Goal: Task Accomplishment & Management: Use online tool/utility

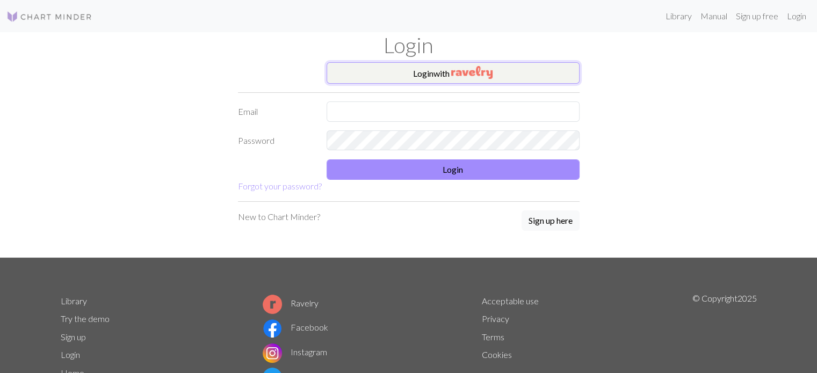
click at [413, 73] on button "Login with" at bounding box center [453, 72] width 253 height 21
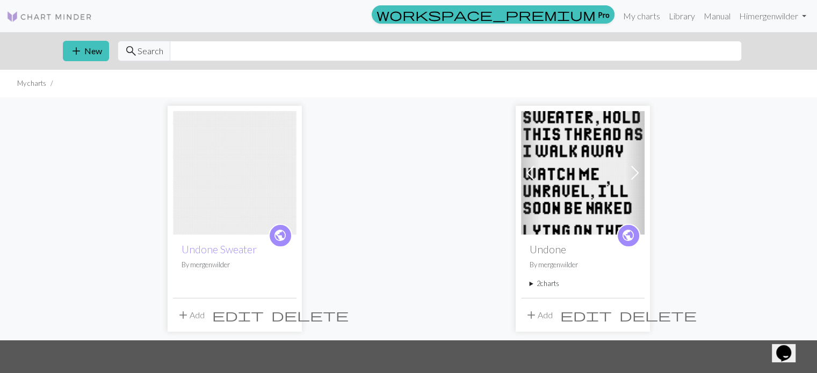
click at [249, 189] on img at bounding box center [235, 173] width 124 height 124
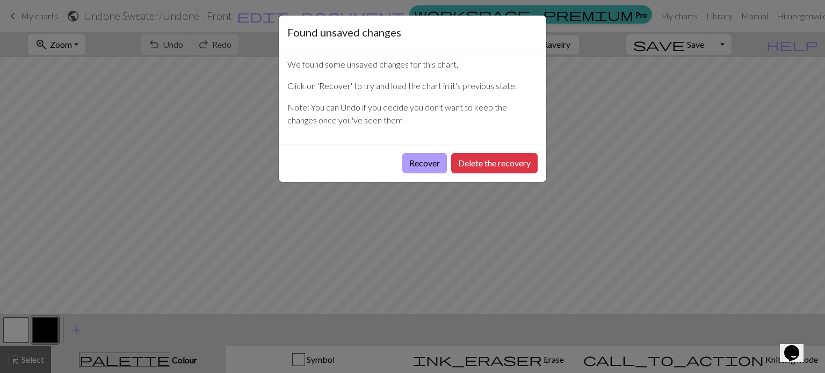
click at [418, 162] on button "Recover" at bounding box center [424, 163] width 45 height 20
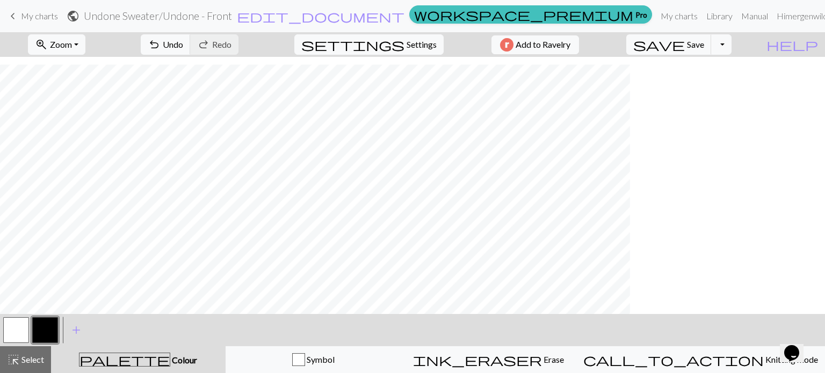
scroll to position [1540, 0]
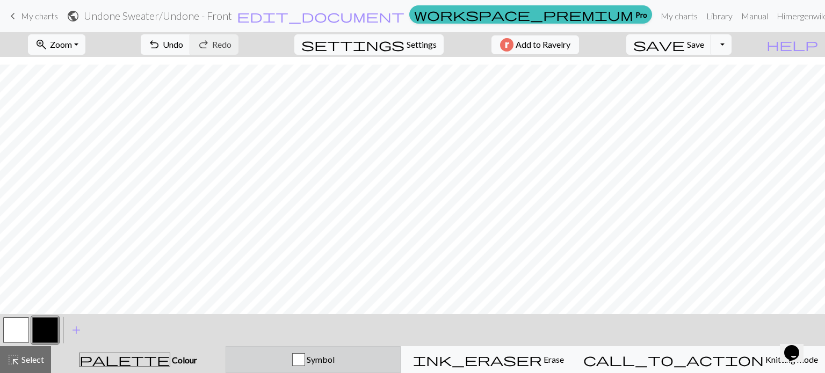
click at [370, 366] on button "Symbol" at bounding box center [314, 360] width 176 height 27
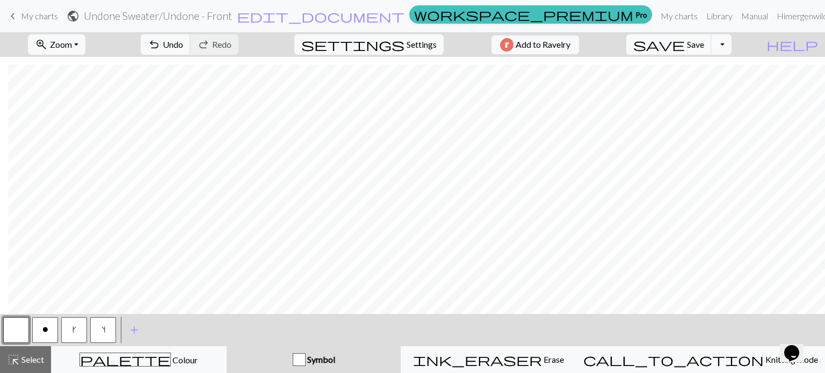
scroll to position [1540, 700]
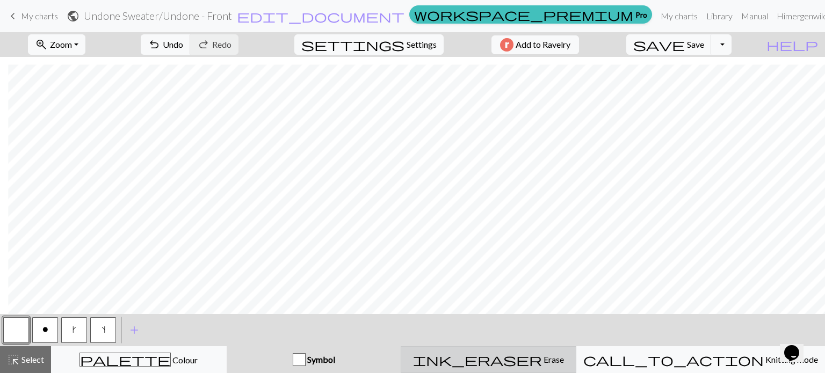
click at [525, 361] on span "ink_eraser" at bounding box center [477, 360] width 129 height 15
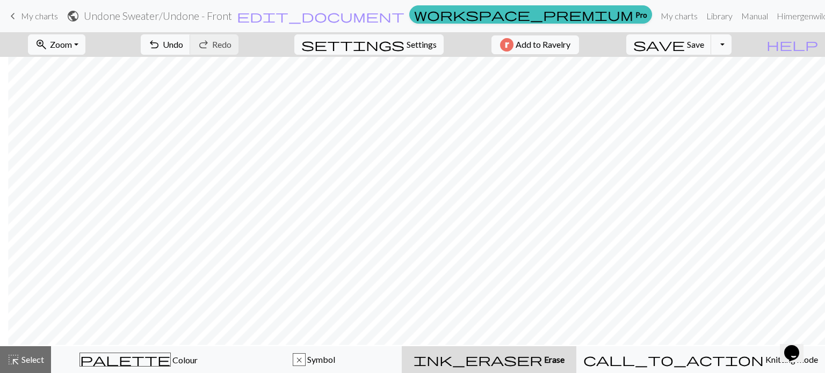
scroll to position [701, 700]
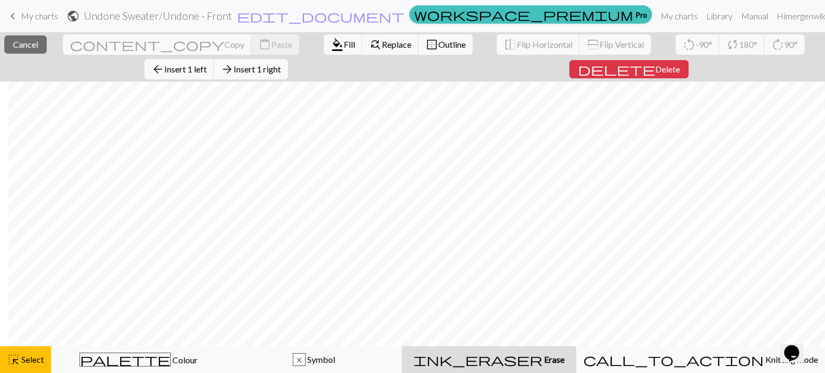
click at [543, 361] on span "Erase" at bounding box center [554, 360] width 22 height 10
click at [656, 64] on span "Delete" at bounding box center [668, 69] width 25 height 10
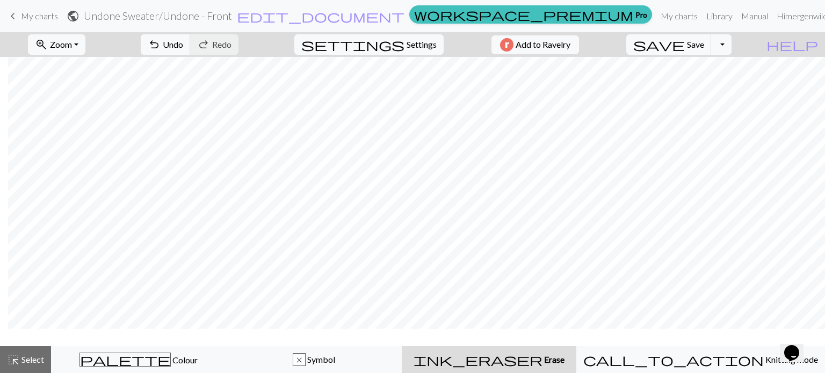
scroll to position [701, 686]
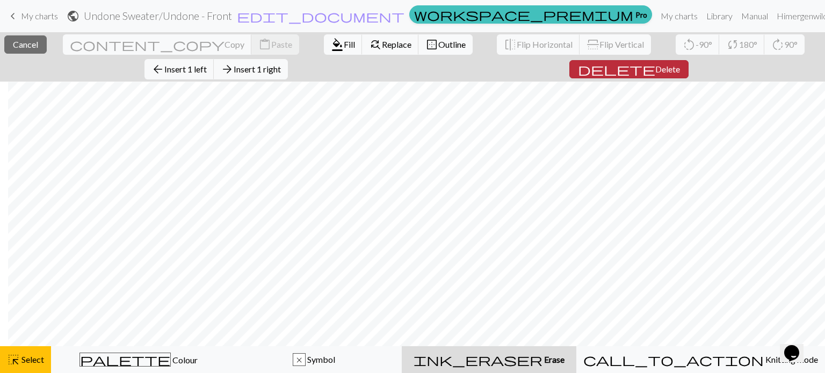
click at [570, 69] on button "delete Delete" at bounding box center [629, 69] width 119 height 18
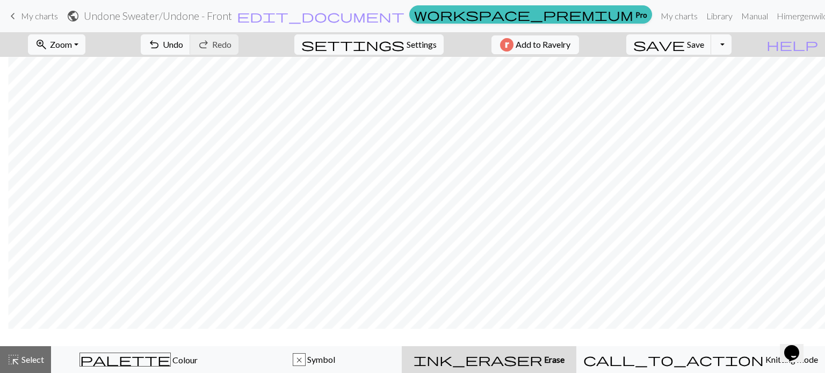
scroll to position [701, 671]
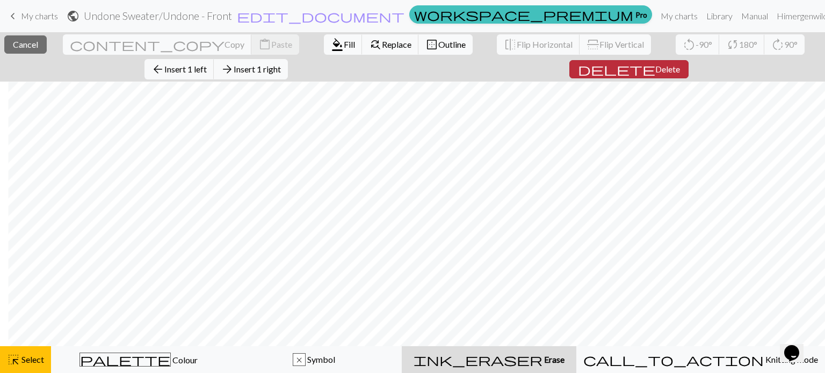
click at [656, 70] on span "Delete" at bounding box center [668, 69] width 25 height 10
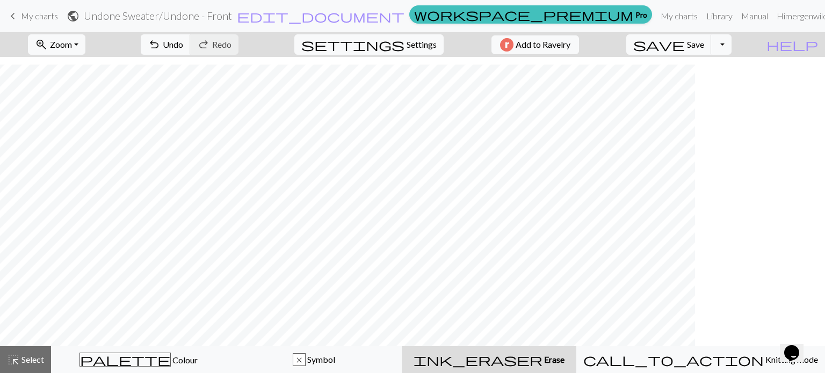
scroll to position [1507, 0]
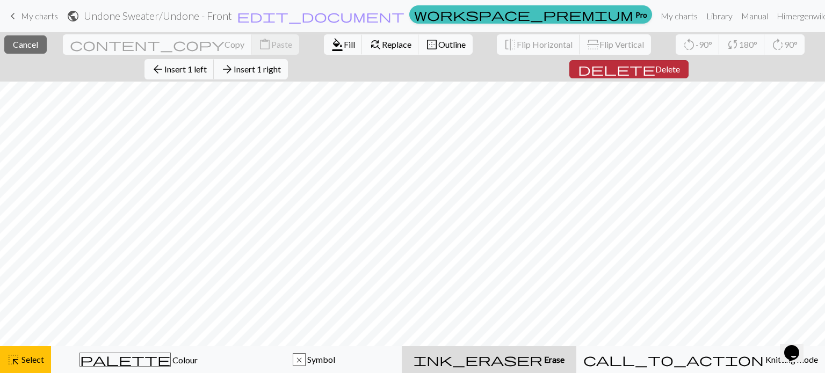
click at [570, 73] on button "delete Delete" at bounding box center [629, 69] width 119 height 18
click at [656, 69] on span "Delete" at bounding box center [668, 69] width 25 height 10
click at [656, 64] on span "Delete" at bounding box center [668, 69] width 25 height 10
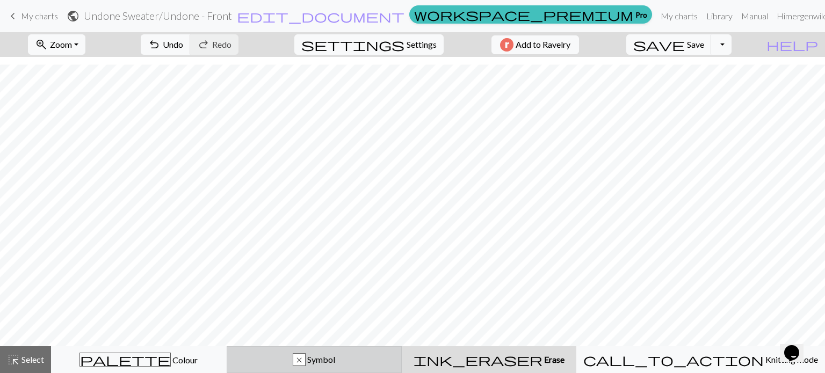
click at [335, 360] on span "Symbol" at bounding box center [321, 360] width 30 height 10
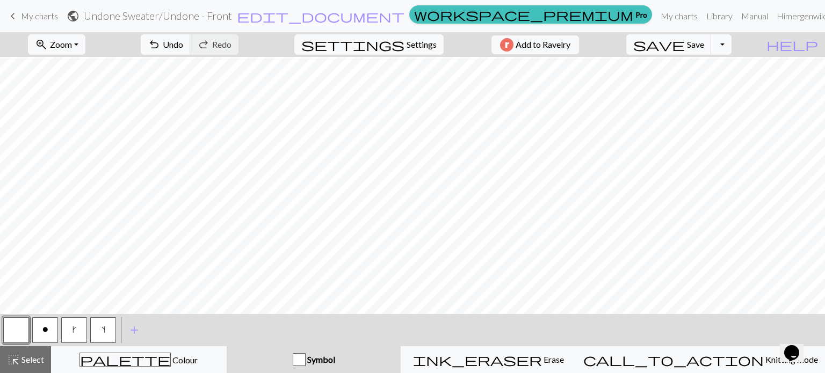
click at [57, 329] on button "o" at bounding box center [45, 331] width 26 height 26
click at [191, 47] on button "undo Undo Undo" at bounding box center [166, 44] width 50 height 20
click at [103, 328] on span "s" at bounding box center [104, 330] width 4 height 9
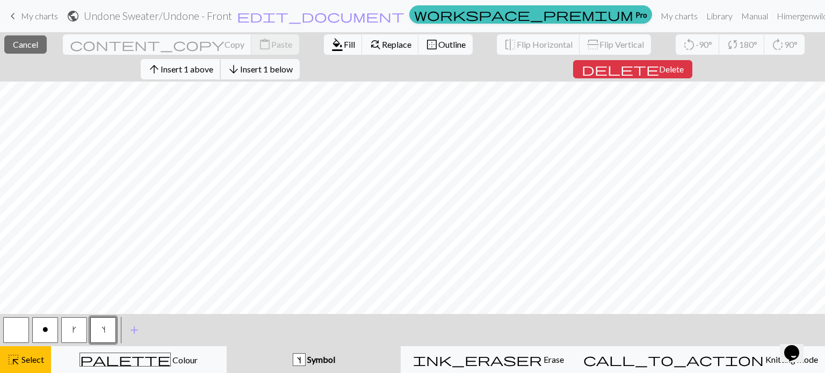
click at [212, 70] on span "Insert 1 above" at bounding box center [187, 69] width 53 height 10
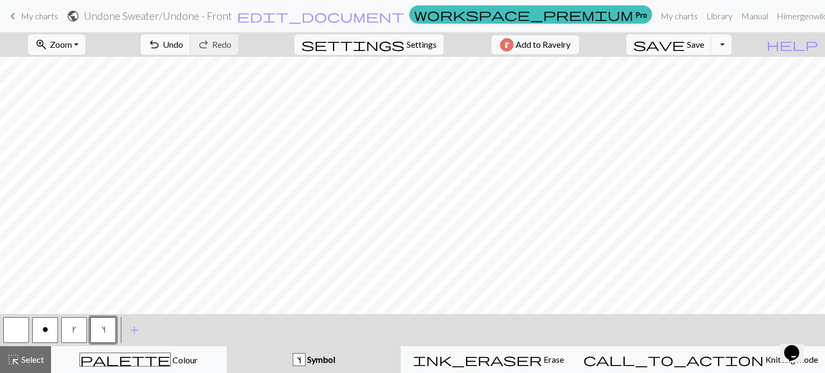
click at [53, 329] on button "o" at bounding box center [45, 331] width 26 height 26
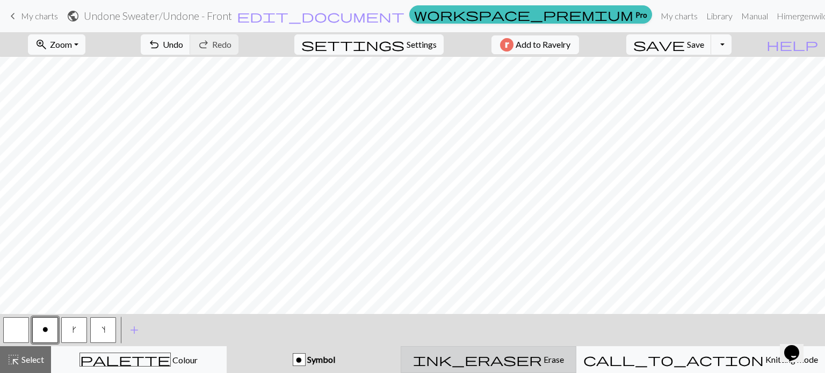
click at [496, 355] on div "ink_eraser Erase Erase" at bounding box center [489, 360] width 162 height 13
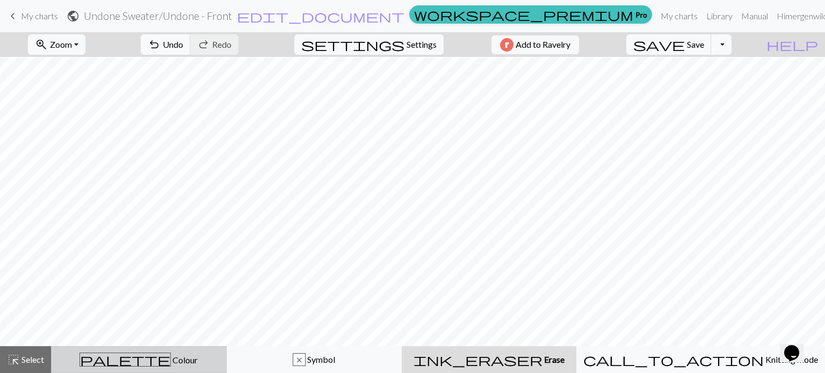
click at [136, 364] on span "palette" at bounding box center [125, 360] width 90 height 15
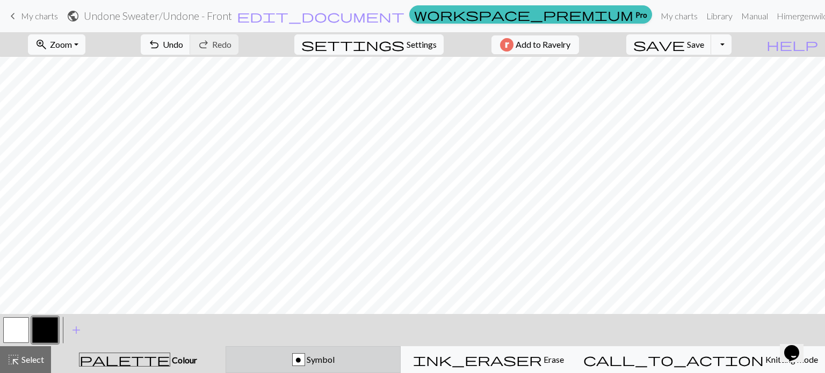
click at [311, 366] on button "o Symbol" at bounding box center [314, 360] width 176 height 27
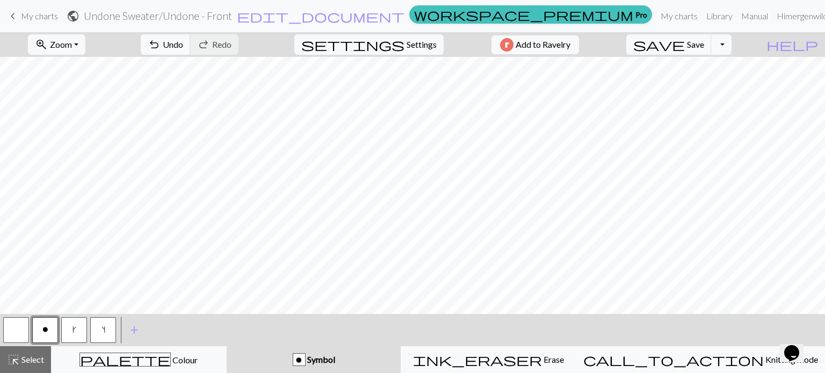
click at [52, 330] on button "o" at bounding box center [45, 331] width 26 height 26
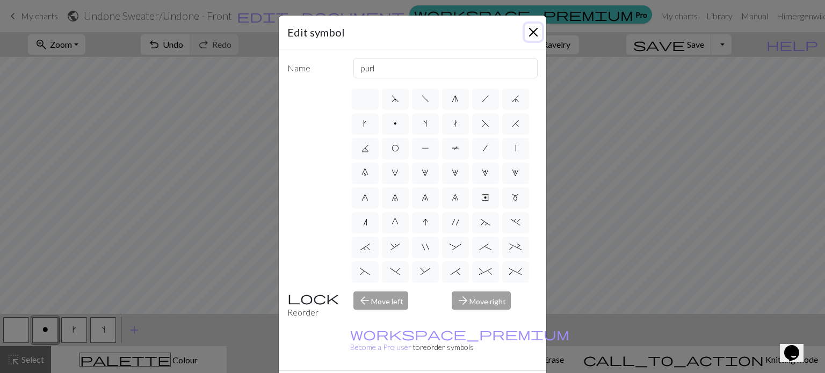
click at [526, 30] on button "Close" at bounding box center [533, 32] width 17 height 17
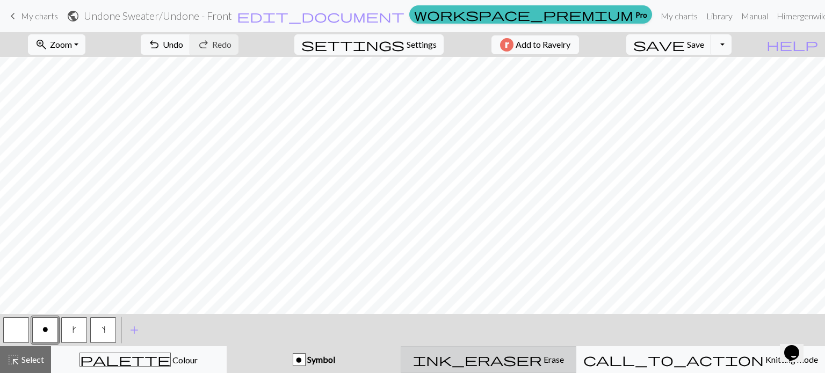
click at [501, 365] on div "ink_eraser Erase Erase" at bounding box center [489, 360] width 162 height 13
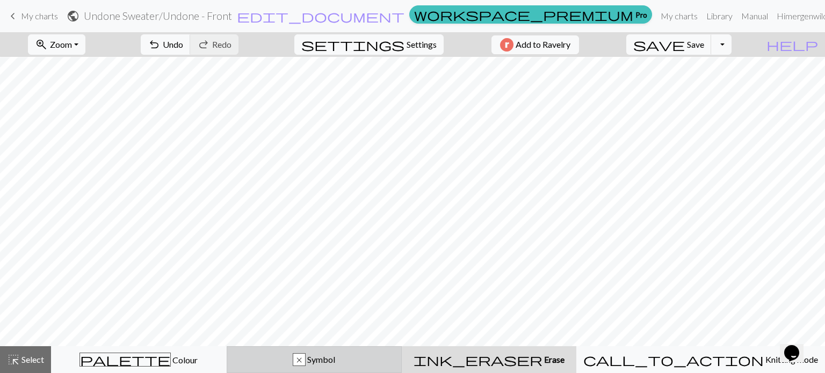
click at [335, 361] on span "Symbol" at bounding box center [321, 360] width 30 height 10
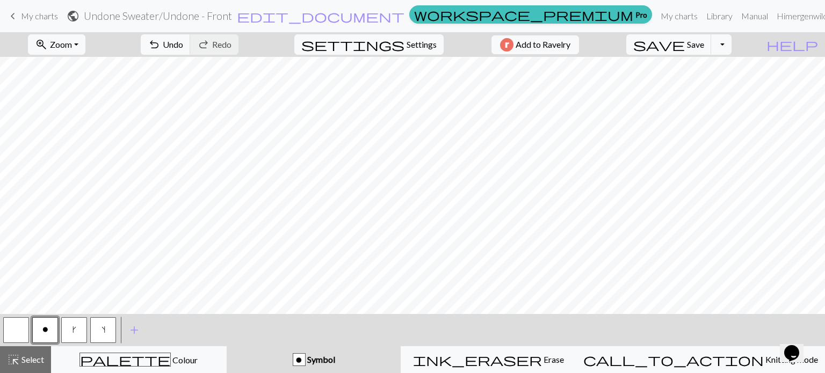
click at [18, 329] on button "button" at bounding box center [16, 331] width 26 height 26
click at [56, 334] on button "o" at bounding box center [45, 331] width 26 height 26
click at [78, 327] on button "k" at bounding box center [74, 331] width 26 height 26
click at [100, 330] on button "s" at bounding box center [103, 331] width 26 height 26
click at [54, 330] on button "o" at bounding box center [45, 331] width 26 height 26
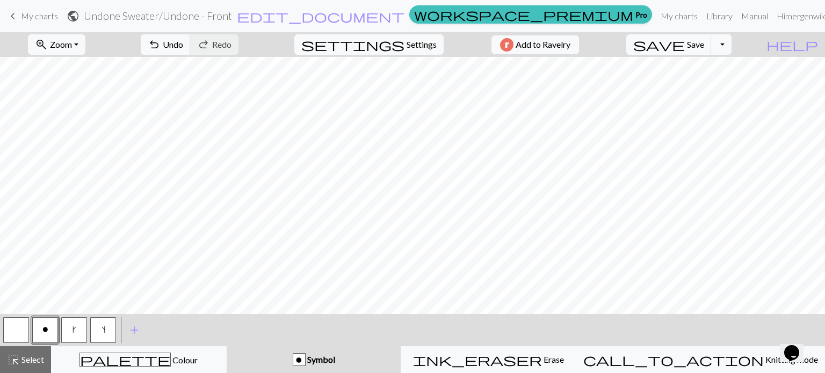
click at [80, 333] on button "k" at bounding box center [74, 331] width 26 height 26
click at [82, 333] on button "k" at bounding box center [74, 331] width 26 height 26
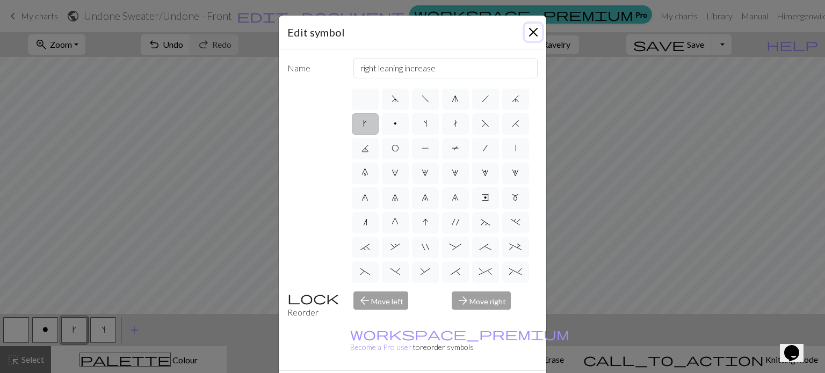
click at [526, 25] on button "Close" at bounding box center [533, 32] width 17 height 17
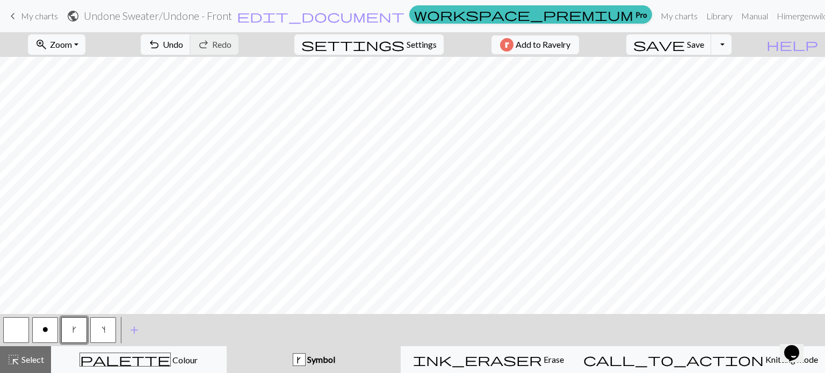
click at [75, 334] on span "k" at bounding box center [75, 330] width 4 height 9
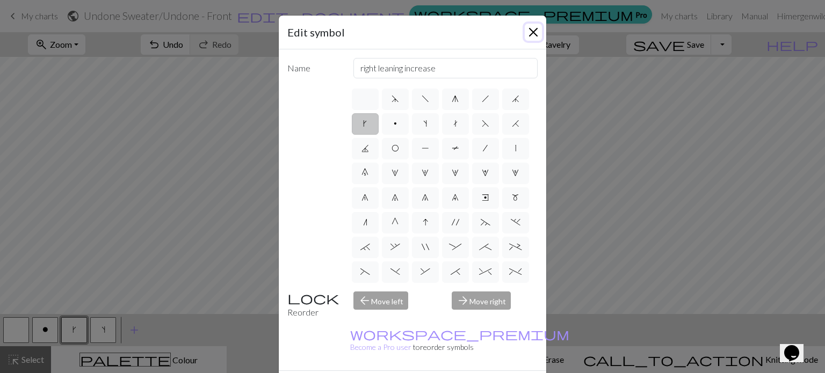
click at [527, 30] on button "Close" at bounding box center [533, 32] width 17 height 17
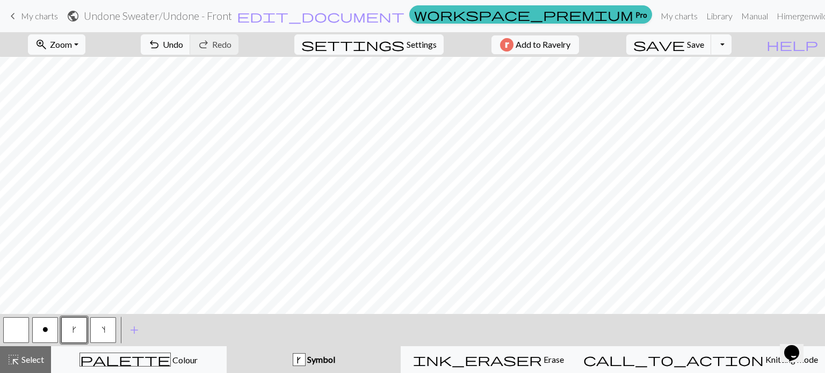
click at [75, 328] on span "k" at bounding box center [75, 330] width 4 height 9
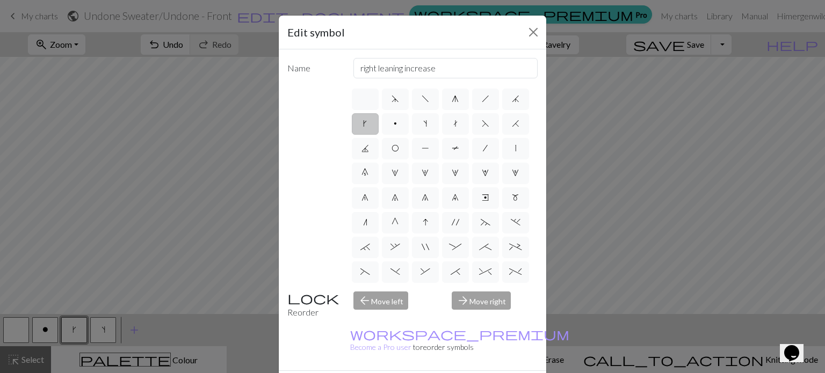
click at [379, 120] on label "k" at bounding box center [365, 123] width 27 height 21
click at [370, 120] on input "k" at bounding box center [366, 120] width 7 height 7
click at [516, 25] on div "Edit symbol" at bounding box center [413, 33] width 268 height 34
click at [527, 29] on button "Close" at bounding box center [533, 32] width 17 height 17
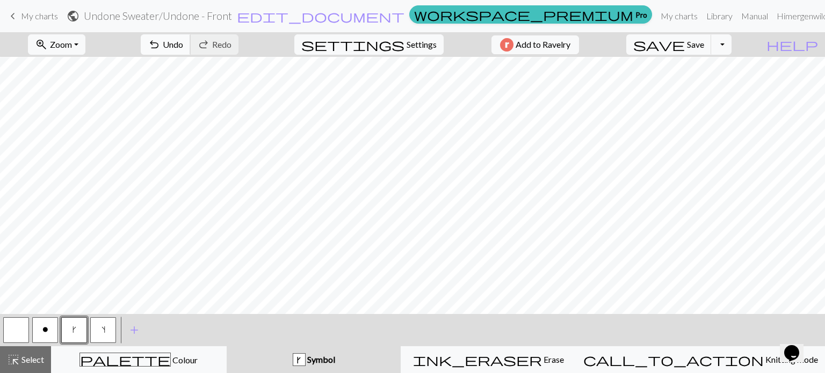
click at [183, 42] on span "Undo" at bounding box center [173, 44] width 20 height 10
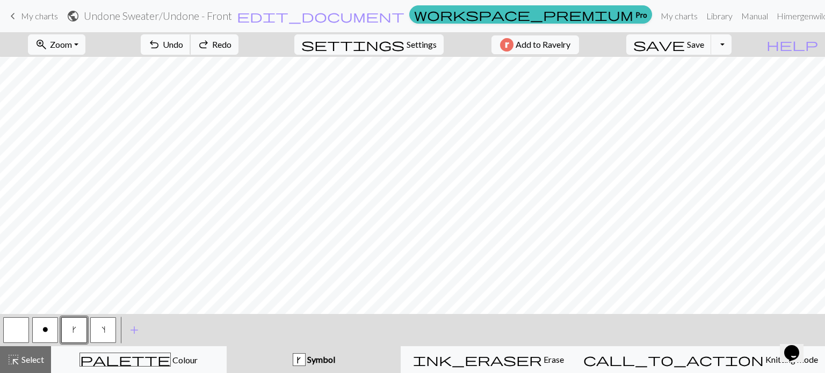
click at [183, 42] on span "Undo" at bounding box center [173, 44] width 20 height 10
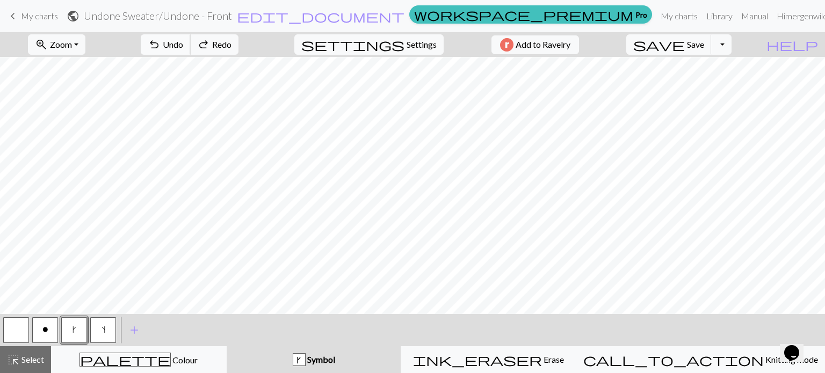
click at [183, 42] on span "Undo" at bounding box center [173, 44] width 20 height 10
click at [109, 332] on button "s" at bounding box center [103, 331] width 26 height 26
drag, startPoint x: 77, startPoint y: 328, endPoint x: 125, endPoint y: 311, distance: 50.8
click at [77, 328] on button "k" at bounding box center [74, 331] width 26 height 26
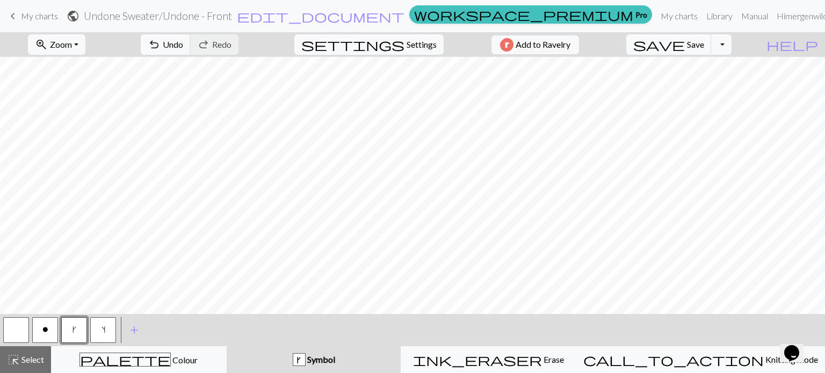
click at [110, 330] on button "s" at bounding box center [103, 331] width 26 height 26
drag, startPoint x: 74, startPoint y: 334, endPoint x: 93, endPoint y: 330, distance: 19.1
click at [75, 334] on span "k" at bounding box center [75, 330] width 4 height 9
click at [84, 335] on button "k" at bounding box center [74, 331] width 26 height 26
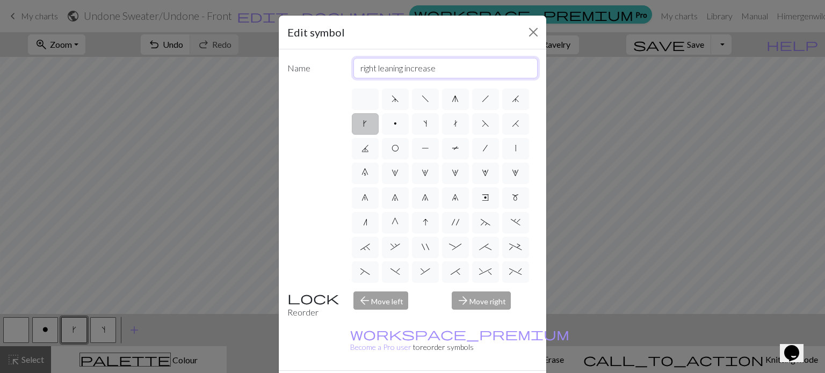
click at [419, 70] on input "right leaning increase" at bounding box center [446, 68] width 185 height 20
drag, startPoint x: 449, startPoint y: 69, endPoint x: 333, endPoint y: 73, distance: 115.6
click at [333, 73] on div "Name right leaning increase" at bounding box center [412, 68] width 263 height 20
type input "kfb"
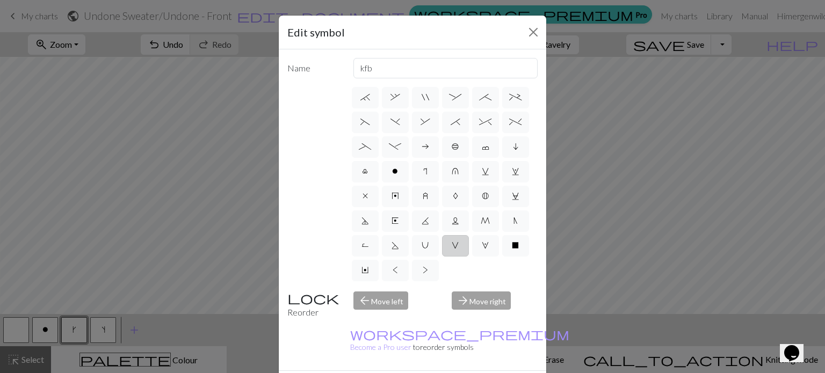
click at [442, 246] on label "V" at bounding box center [455, 245] width 27 height 21
radio input "true"
type input "sl1 purlwise"
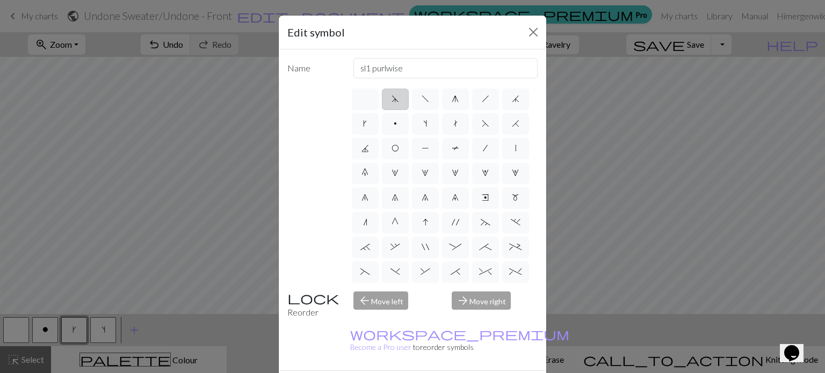
click at [397, 100] on label "d" at bounding box center [395, 99] width 27 height 21
click at [397, 99] on input "d" at bounding box center [395, 95] width 7 height 7
radio input "true"
type input "sk2p"
click at [417, 95] on label "f" at bounding box center [425, 99] width 27 height 21
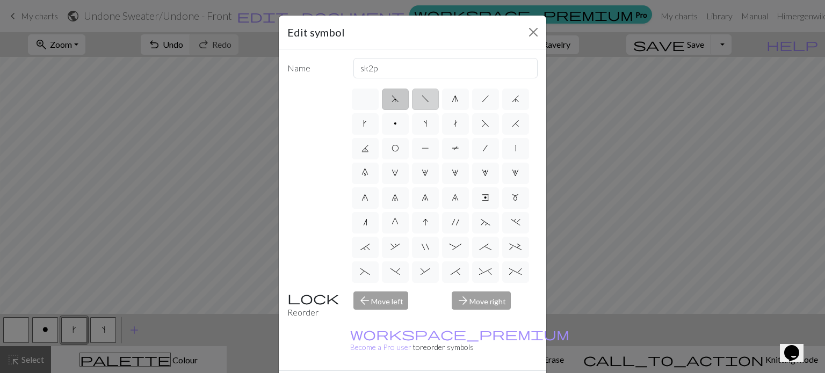
click at [422, 95] on input "f" at bounding box center [425, 95] width 7 height 7
radio input "true"
type input "left leaning decrease"
click at [452, 98] on span "g" at bounding box center [455, 99] width 7 height 9
click at [452, 98] on input "g" at bounding box center [455, 95] width 7 height 7
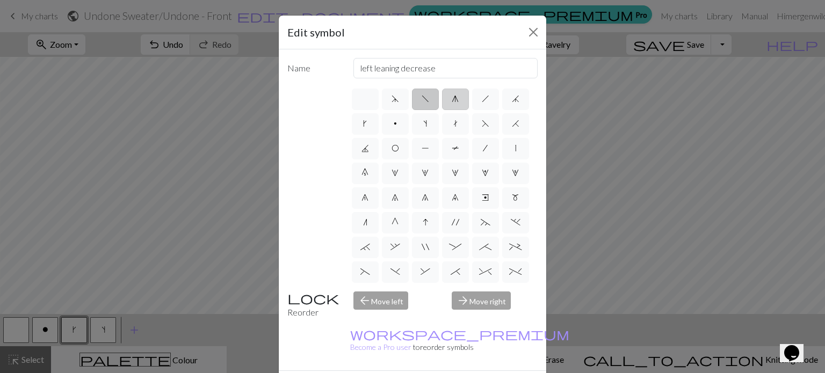
radio input "true"
type input "sk2p"
click at [474, 100] on label "h" at bounding box center [485, 99] width 27 height 21
click at [482, 99] on input "h" at bounding box center [485, 95] width 7 height 7
radio input "true"
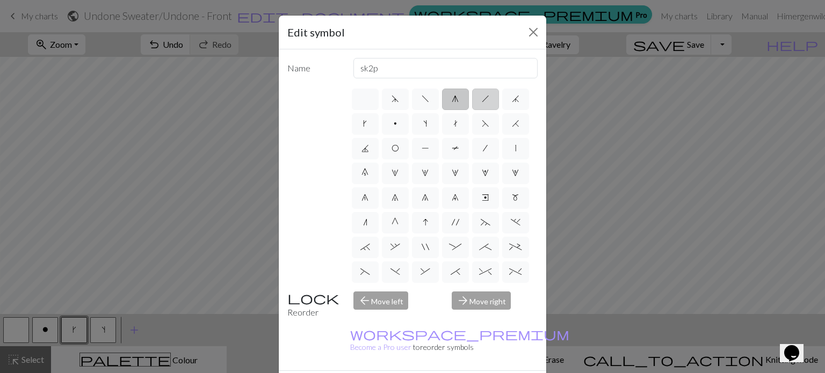
type input "right leaning decrease"
click at [379, 133] on label "k" at bounding box center [365, 123] width 27 height 21
click at [370, 124] on input "k" at bounding box center [366, 120] width 7 height 7
radio input "true"
type input "right leaning increase"
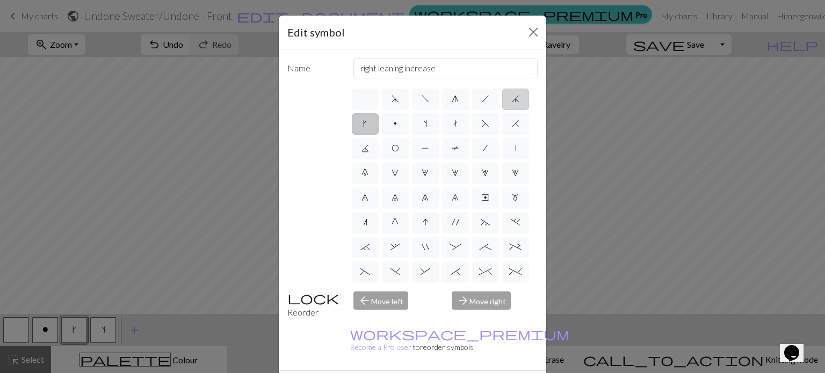
click at [502, 110] on label "j" at bounding box center [515, 99] width 27 height 21
click at [512, 99] on input "j" at bounding box center [515, 95] width 7 height 7
radio input "true"
type input "k3tog"
click at [427, 122] on span "s" at bounding box center [425, 123] width 4 height 9
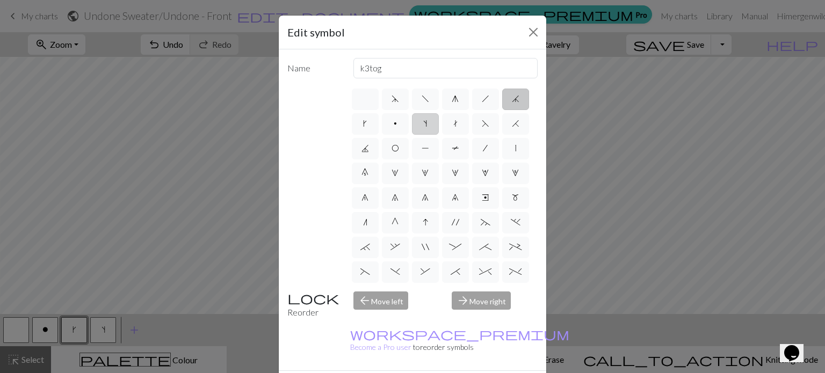
click at [430, 122] on input "s" at bounding box center [426, 120] width 7 height 7
radio input "true"
type input "increase one left leaning"
click at [469, 122] on label "t" at bounding box center [455, 123] width 27 height 21
click at [461, 122] on input "t" at bounding box center [457, 120] width 7 height 7
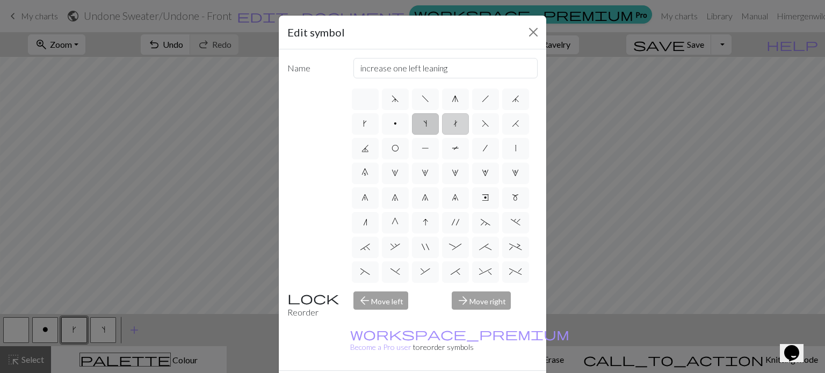
radio input "true"
type input "ktbl"
click at [439, 146] on label "P" at bounding box center [425, 148] width 27 height 21
click at [429, 146] on input "P" at bounding box center [425, 145] width 7 height 7
radio input "true"
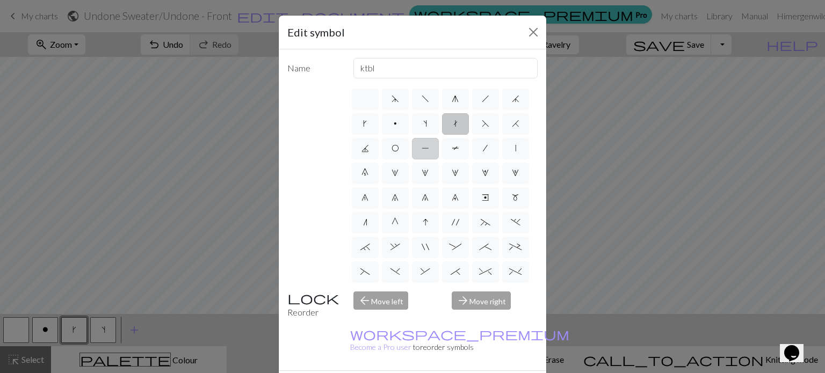
type input "purl"
click at [409, 149] on label "O" at bounding box center [395, 148] width 27 height 21
click at [399, 149] on input "O" at bounding box center [395, 145] width 7 height 7
radio input "true"
type input "yo"
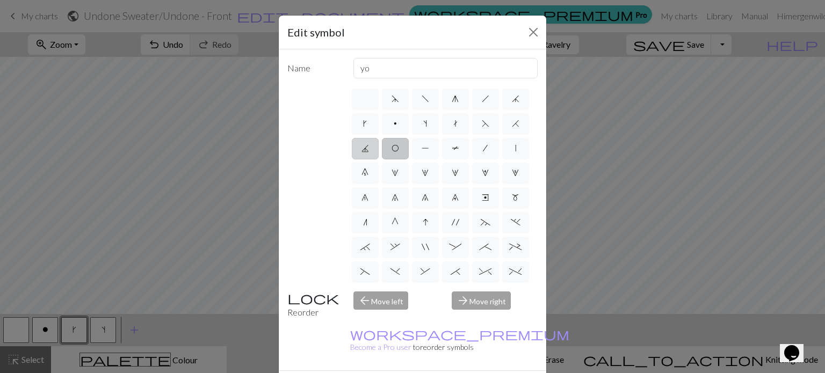
click at [379, 152] on label "J" at bounding box center [365, 148] width 27 height 21
click at [369, 149] on input "J" at bounding box center [365, 145] width 7 height 7
radio input "true"
type input "p3tog"
click at [502, 135] on label "H" at bounding box center [515, 123] width 27 height 21
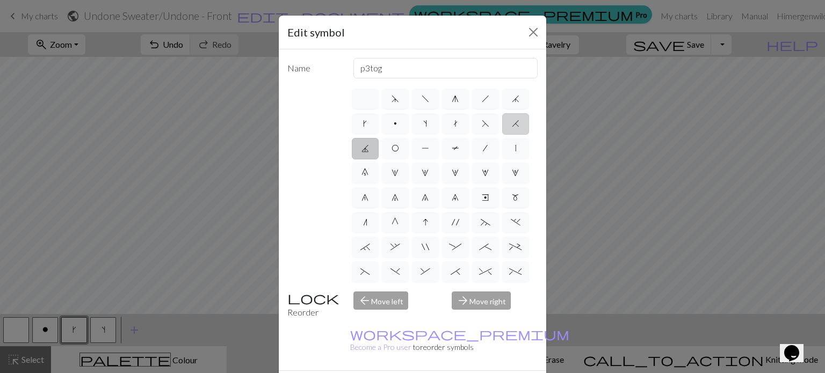
click at [512, 124] on input "H" at bounding box center [515, 120] width 7 height 7
radio input "true"
type input "k2tog"
click at [472, 135] on label "F" at bounding box center [485, 123] width 27 height 21
click at [482, 124] on input "F" at bounding box center [485, 120] width 7 height 7
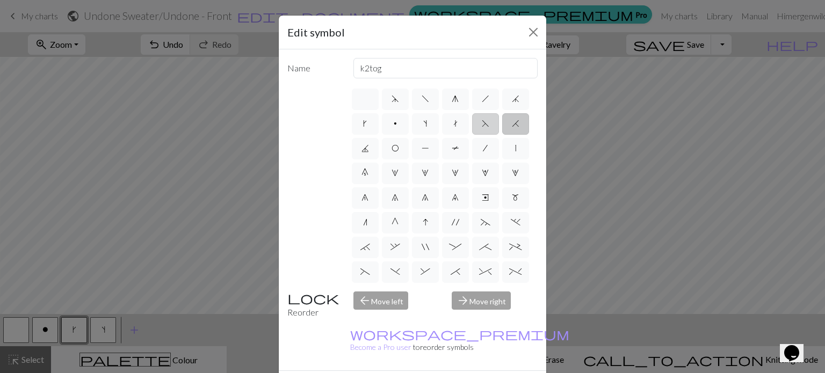
radio input "true"
type input "ssk"
click at [442, 160] on label "T" at bounding box center [455, 148] width 27 height 21
click at [452, 149] on input "T" at bounding box center [455, 145] width 7 height 7
radio input "true"
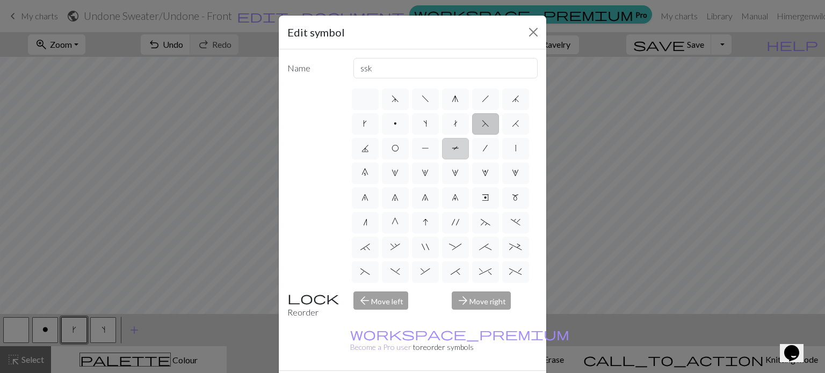
type input "ptbl"
click at [472, 160] on label "/" at bounding box center [485, 148] width 27 height 21
click at [483, 149] on input "/" at bounding box center [486, 145] width 7 height 7
radio input "true"
type input "right leaning decrease"
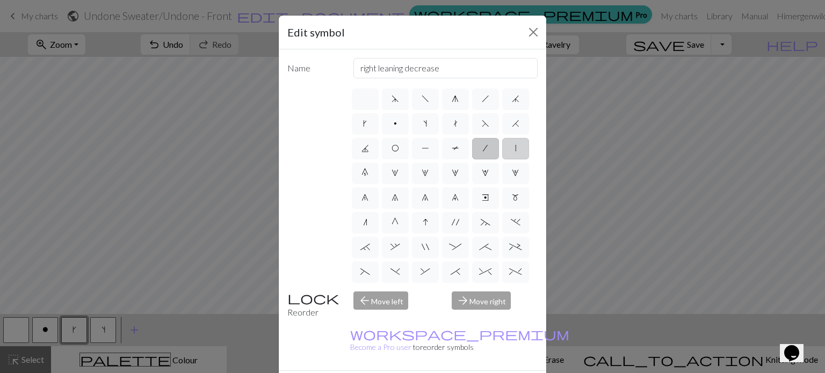
click at [502, 160] on label "|" at bounding box center [515, 148] width 27 height 21
click at [515, 149] on input "|" at bounding box center [518, 145] width 7 height 7
radio input "true"
type input "slip stitch"
click at [379, 174] on label "0" at bounding box center [365, 173] width 27 height 21
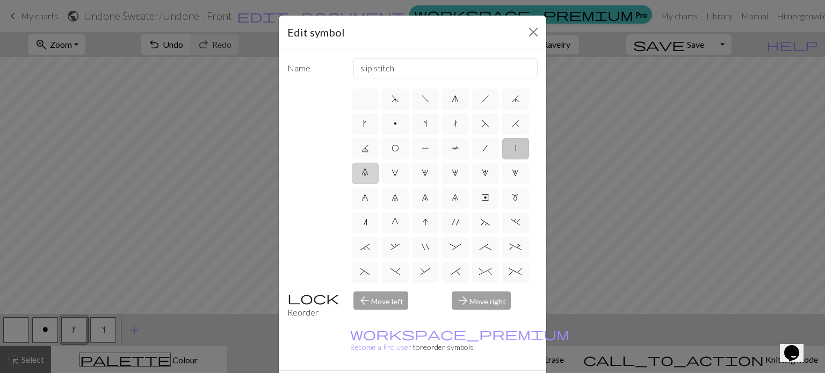
click at [369, 174] on input "0" at bounding box center [365, 170] width 7 height 7
radio input "true"
type input "decrease 5"
click at [409, 174] on label "1" at bounding box center [395, 173] width 27 height 21
click at [399, 174] on input "1" at bounding box center [395, 170] width 7 height 7
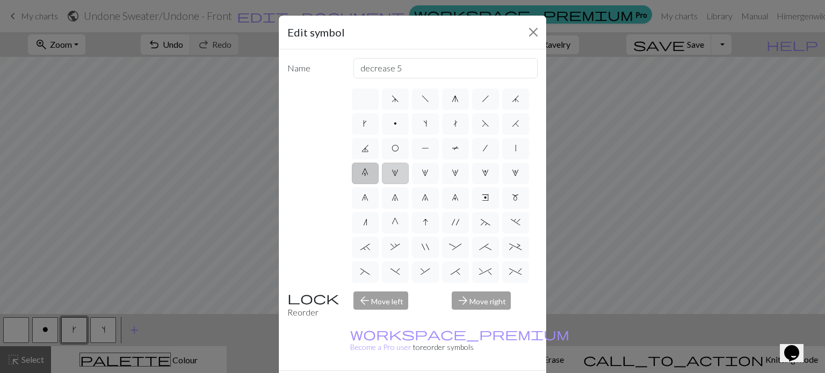
radio input "true"
type input "increase 1"
click at [369, 198] on span "6" at bounding box center [365, 197] width 7 height 9
click at [369, 198] on input "6" at bounding box center [365, 194] width 7 height 7
radio input "true"
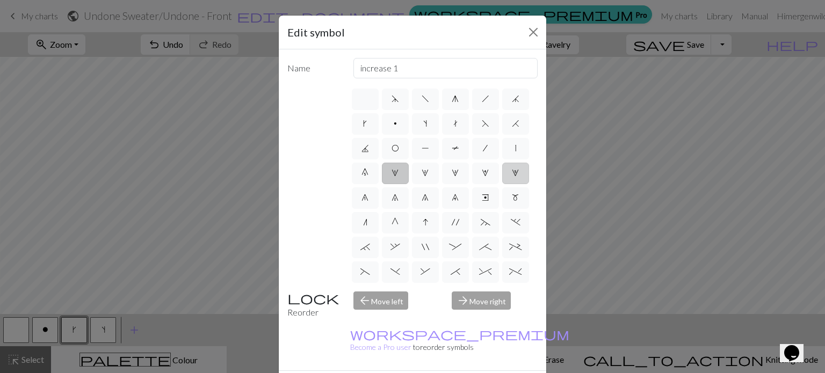
type input "decrease 1"
click at [512, 177] on span "5" at bounding box center [515, 173] width 7 height 9
click at [512, 174] on input "5" at bounding box center [515, 170] width 7 height 7
radio input "true"
type input "increase 5"
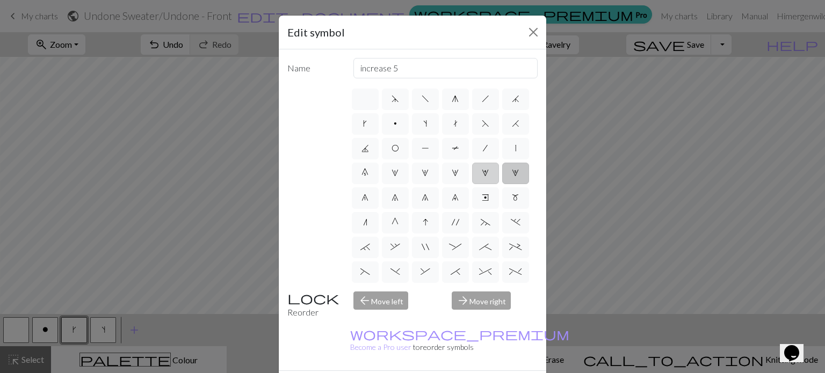
click at [472, 184] on label "4" at bounding box center [485, 173] width 27 height 21
click at [482, 174] on input "4" at bounding box center [485, 170] width 7 height 7
radio input "true"
type input "increase 4"
click at [472, 184] on label "4" at bounding box center [485, 173] width 27 height 21
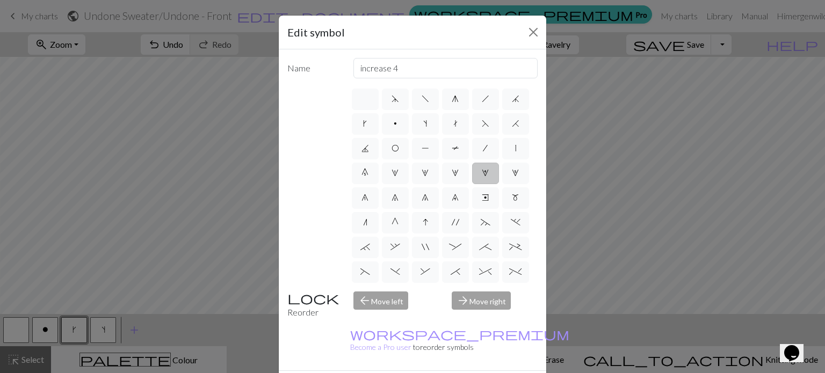
click at [482, 174] on input "4" at bounding box center [485, 170] width 7 height 7
click at [442, 184] on label "3" at bounding box center [455, 173] width 27 height 21
click at [452, 174] on input "3" at bounding box center [455, 170] width 7 height 7
radio input "true"
type input "increase 3"
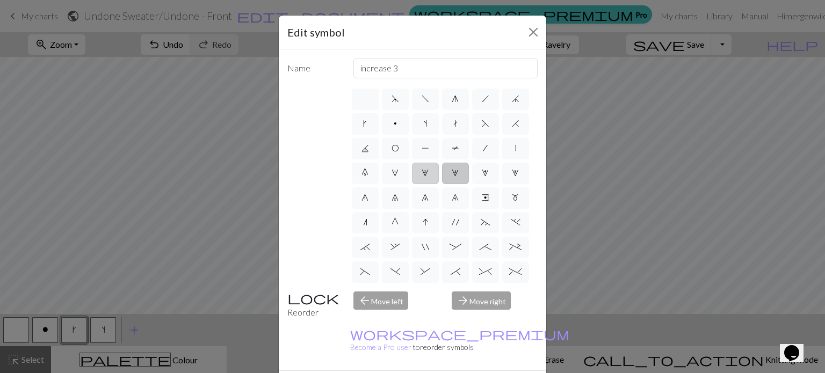
click at [412, 184] on label "2" at bounding box center [425, 173] width 27 height 21
click at [422, 174] on input "2" at bounding box center [425, 170] width 7 height 7
radio input "true"
type input "increase 2"
click at [382, 209] on label "7" at bounding box center [395, 198] width 27 height 21
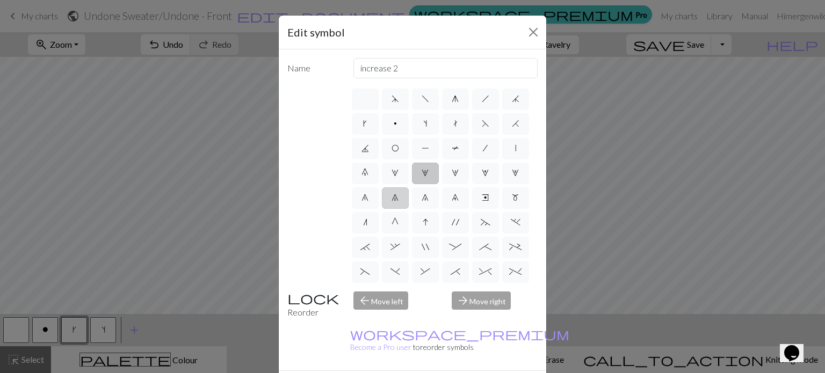
click at [392, 198] on input "7" at bounding box center [395, 194] width 7 height 7
radio input "true"
type input "decrease 2"
drag, startPoint x: 389, startPoint y: 222, endPoint x: 408, endPoint y: 225, distance: 19.5
click at [422, 202] on span "8" at bounding box center [425, 197] width 7 height 9
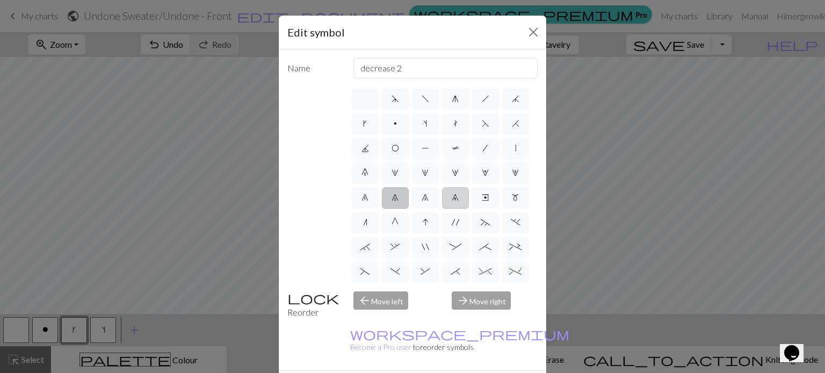
click at [422, 198] on input "8" at bounding box center [425, 194] width 7 height 7
radio input "true"
type input "decrease 3"
click at [452, 202] on span "9" at bounding box center [455, 197] width 7 height 9
click at [452, 198] on input "9" at bounding box center [455, 194] width 7 height 7
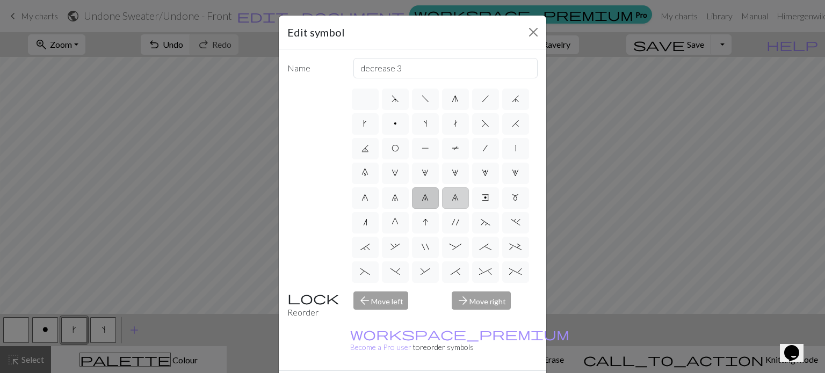
radio input "true"
type input "decrease 4"
click at [472, 209] on label "e" at bounding box center [485, 198] width 27 height 21
click at [482, 198] on input "e" at bounding box center [485, 194] width 7 height 7
radio input "true"
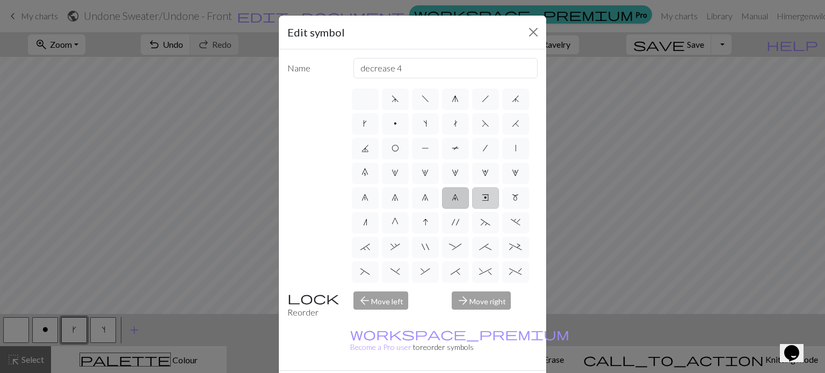
type input "Right end"
click at [512, 202] on span "m" at bounding box center [515, 197] width 7 height 9
click at [512, 198] on input "m" at bounding box center [515, 194] width 7 height 7
radio input "true"
type input "m1"
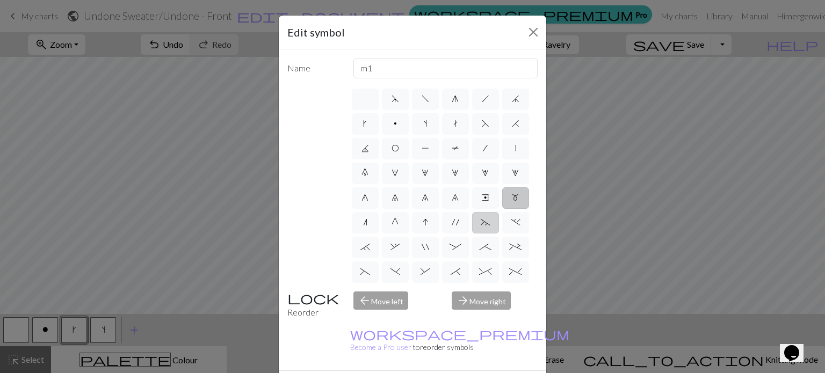
click at [481, 234] on label "~" at bounding box center [485, 222] width 27 height 21
click at [481, 223] on input "~" at bounding box center [484, 219] width 7 height 7
radio input "true"
type input "3+ stitch left twist"
click at [454, 234] on label "'" at bounding box center [455, 222] width 27 height 21
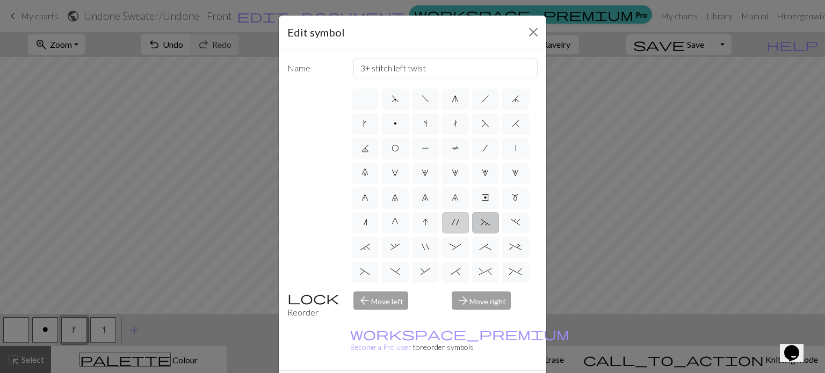
click at [454, 223] on input "'" at bounding box center [455, 219] width 7 height 7
radio input "true"
type input "cable extra"
click at [430, 234] on label "I" at bounding box center [425, 222] width 27 height 21
click at [430, 223] on input "I" at bounding box center [426, 219] width 7 height 7
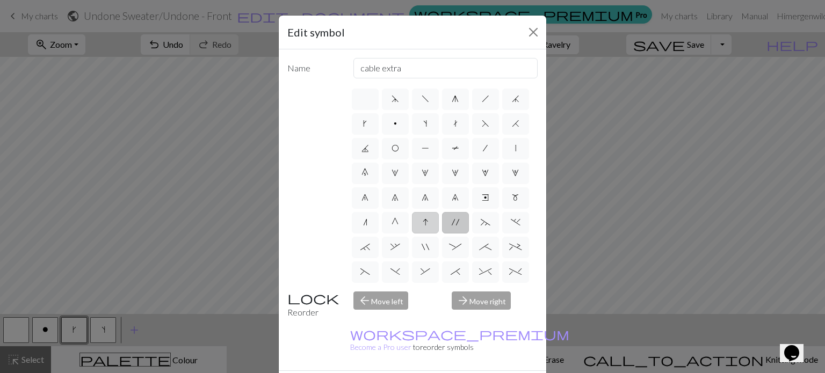
radio input "true"
type input "sk2p"
click at [385, 234] on label "G" at bounding box center [395, 222] width 27 height 21
click at [392, 223] on input "G" at bounding box center [395, 219] width 7 height 7
radio input "true"
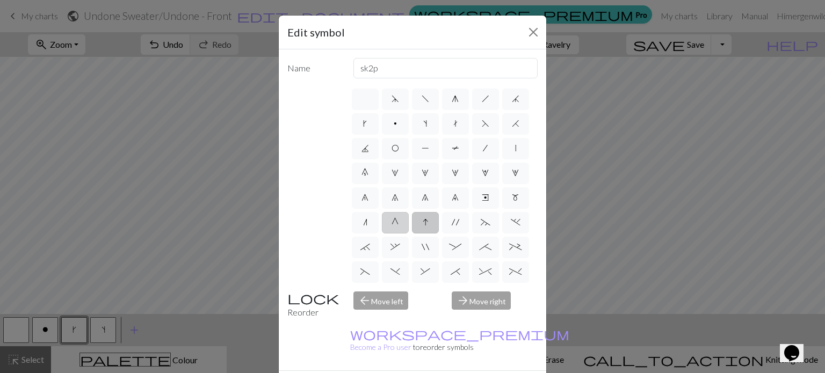
type input "psso"
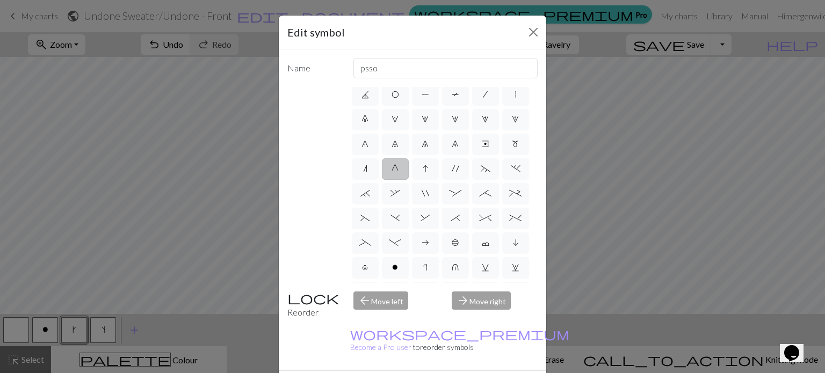
click at [374, 221] on div "d f g h j k p s t F H J O P T / | 0 1 2 3 4 5 6 7 8 9 e m n G I ' ~ . ` , " : ;…" at bounding box center [444, 185] width 188 height 196
click at [511, 173] on span "." at bounding box center [516, 168] width 10 height 9
click at [511, 217] on input "." at bounding box center [514, 219] width 7 height 7
radio input "true"
type input "3+ stitch left twist"
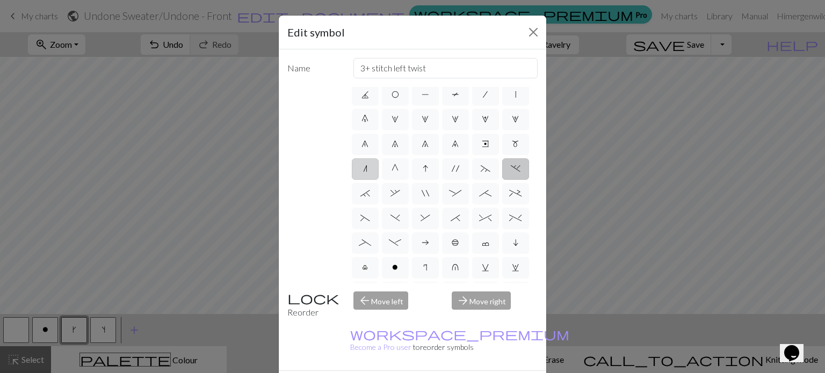
click at [368, 180] on label "n" at bounding box center [365, 169] width 27 height 21
click at [368, 216] on input "n" at bounding box center [366, 219] width 7 height 7
radio input "true"
type input "k2tog"
drag, startPoint x: 377, startPoint y: 223, endPoint x: 414, endPoint y: 223, distance: 37.1
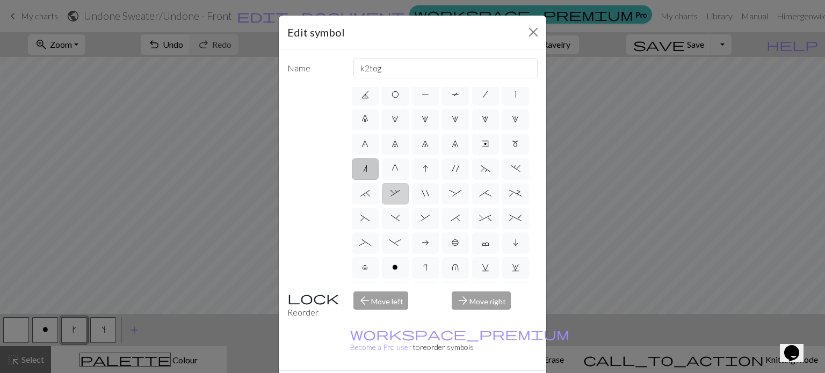
click at [378, 205] on label "`" at bounding box center [365, 193] width 27 height 21
click at [368, 241] on input "`" at bounding box center [364, 244] width 7 height 7
radio input "true"
type input "3+ stitch right twist"
click at [400, 198] on span "," at bounding box center [396, 193] width 10 height 9
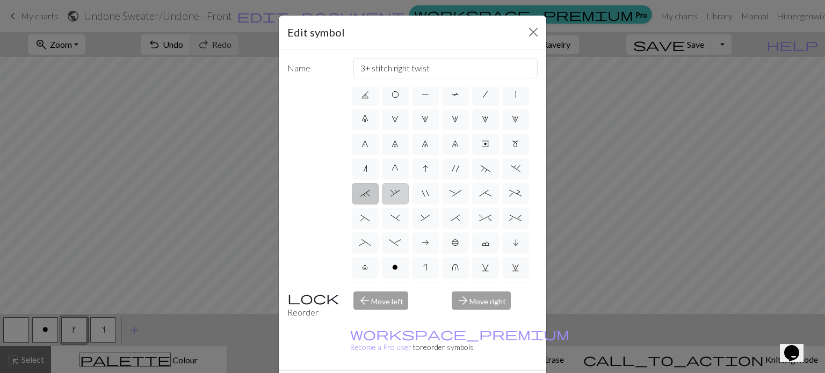
click at [398, 241] on input "," at bounding box center [394, 244] width 7 height 7
radio input "true"
click at [439, 205] on label """ at bounding box center [425, 193] width 27 height 21
click at [429, 241] on input """ at bounding box center [425, 244] width 7 height 7
radio input "true"
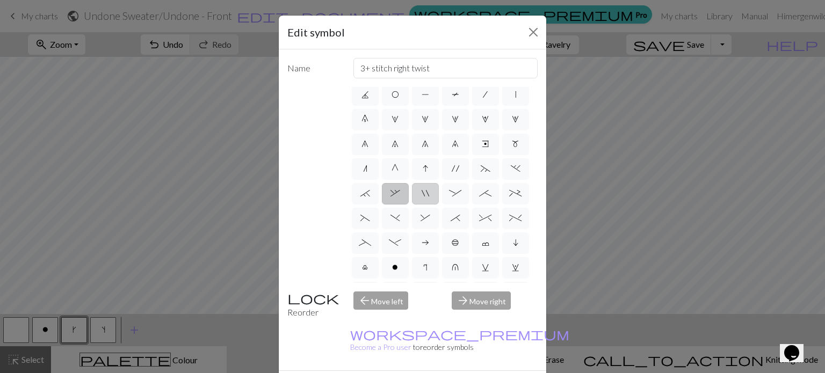
type input "cable extra"
click at [462, 198] on span ":" at bounding box center [455, 193] width 12 height 9
click at [456, 241] on input ":" at bounding box center [452, 244] width 7 height 7
radio input "true"
type input "left part of 4+ stitch cable wyib"
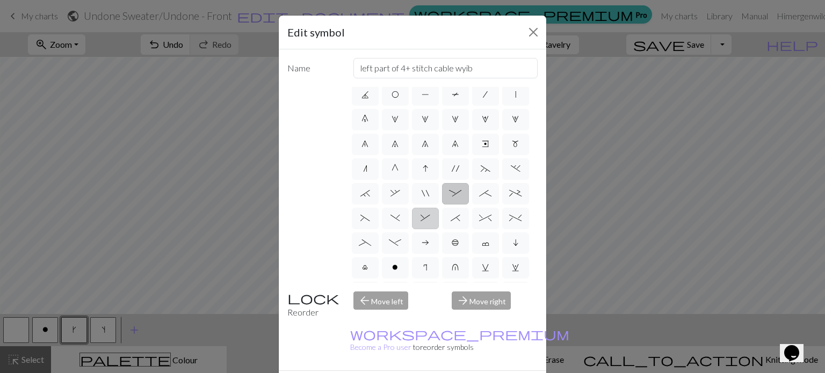
click at [430, 222] on span "&" at bounding box center [426, 218] width 10 height 9
click at [428, 265] on input "&" at bounding box center [424, 268] width 7 height 7
radio input "true"
type input "left part of right 3+ stitch cable, wyib"
click at [400, 222] on span ")" at bounding box center [396, 218] width 10 height 9
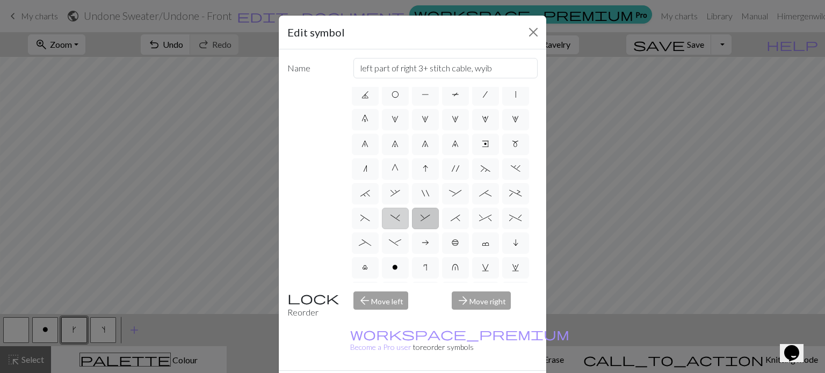
click at [398, 265] on input ")" at bounding box center [394, 268] width 7 height 7
radio input "true"
type input "right part of left 3+ stitch cable, wyif"
click at [379, 229] on label "(" at bounding box center [365, 218] width 27 height 21
click at [368, 265] on input "(" at bounding box center [364, 268] width 7 height 7
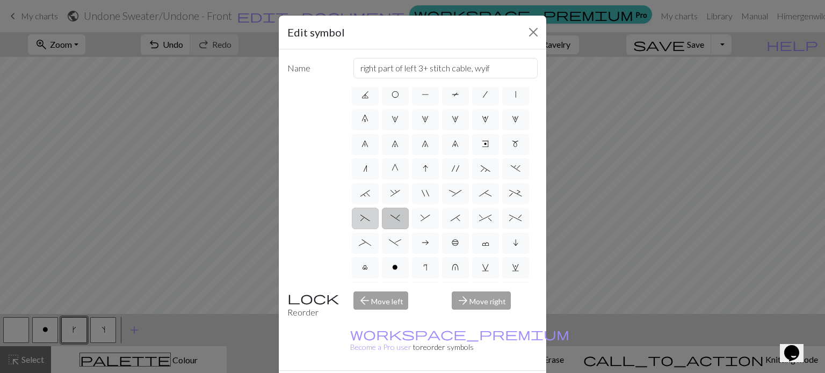
radio input "true"
type input "left part of left 3+ stitch cable, wyif"
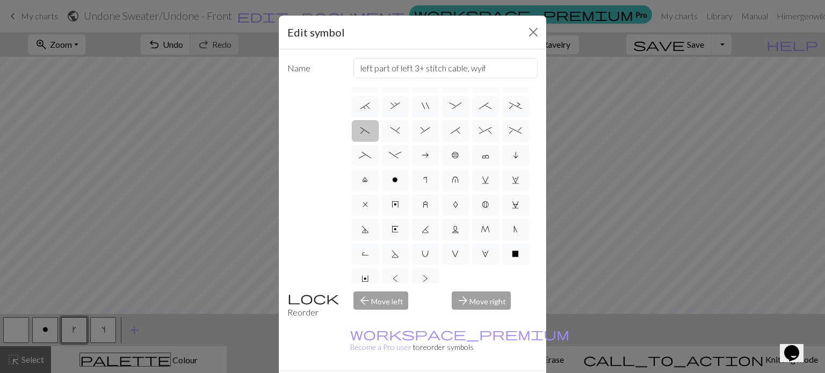
scroll to position [161, 0]
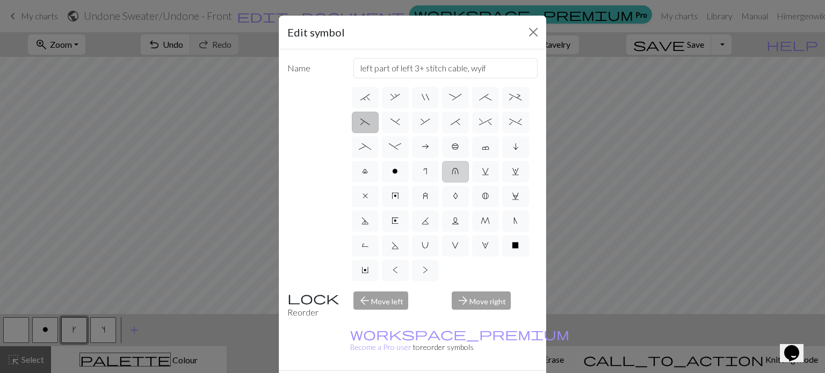
click at [452, 176] on span "u" at bounding box center [455, 171] width 7 height 9
click at [452, 315] on input "u" at bounding box center [455, 318] width 7 height 7
radio input "true"
type input "k1 in row below"
click at [513, 151] on span "i" at bounding box center [515, 146] width 5 height 9
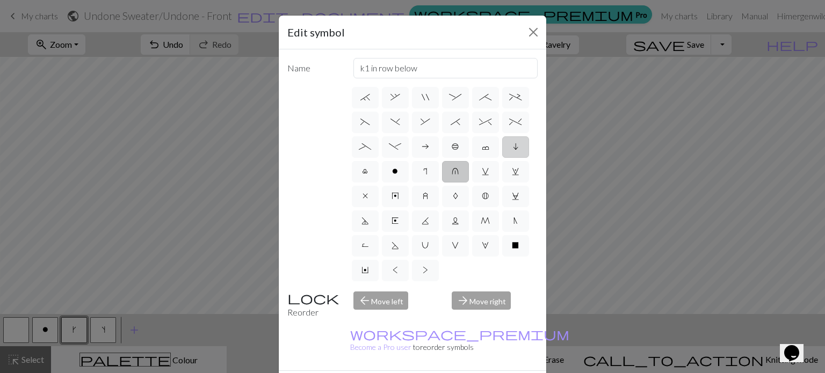
click at [513, 290] on input "i" at bounding box center [516, 293] width 7 height 7
radio input "true"
type input "skpo"
click at [472, 158] on label "c" at bounding box center [485, 146] width 27 height 21
click at [482, 290] on input "c" at bounding box center [485, 293] width 7 height 7
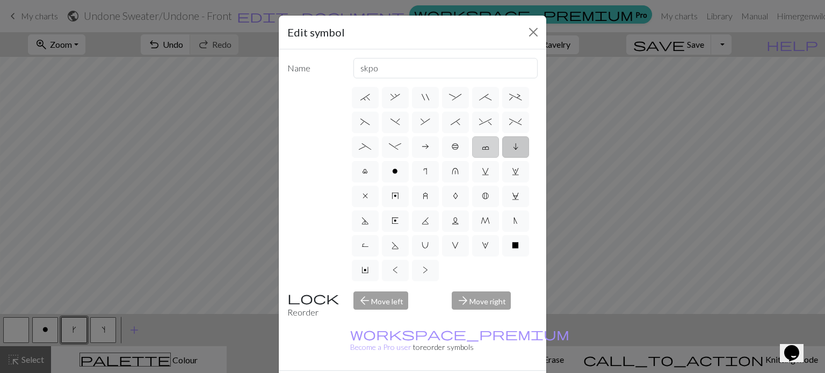
radio input "true"
type input "Bind off"
click at [442, 158] on label "b" at bounding box center [455, 146] width 27 height 21
click at [452, 290] on input "b" at bounding box center [455, 293] width 7 height 7
radio input "true"
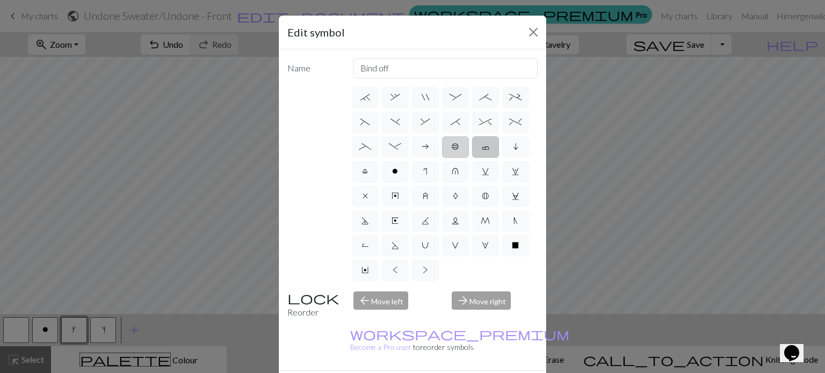
type input "Peppercorn"
click at [412, 158] on label "a" at bounding box center [425, 146] width 27 height 21
click at [422, 290] on input "a" at bounding box center [425, 293] width 7 height 7
radio input "true"
type input "Purl on WS"
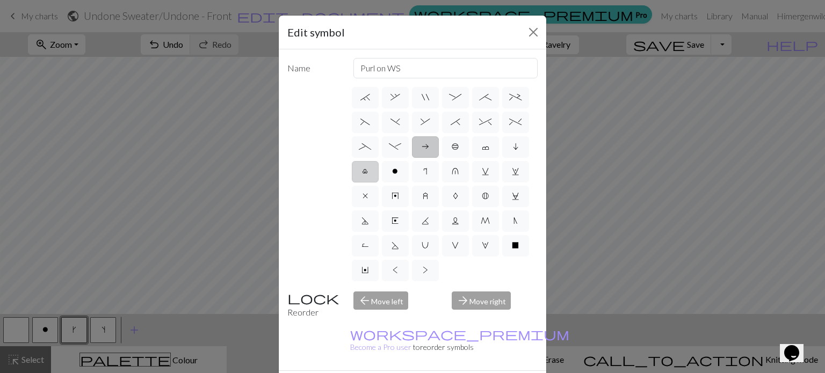
click at [379, 183] on label "l" at bounding box center [365, 171] width 27 height 21
click at [369, 315] on input "l" at bounding box center [365, 318] width 7 height 7
radio input "true"
type input "Twisted stitch"
click at [512, 176] on span "w" at bounding box center [516, 171] width 8 height 9
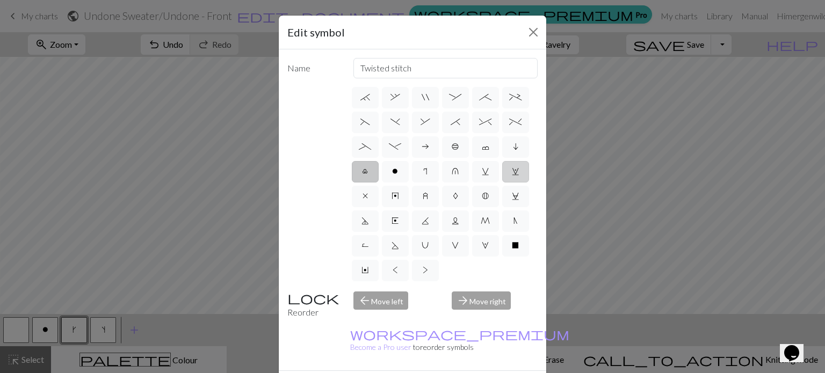
click at [512, 315] on input "w" at bounding box center [515, 318] width 7 height 7
radio input "true"
type input "p1, yo, p1"
click at [382, 183] on label "o" at bounding box center [395, 171] width 27 height 21
click at [392, 315] on input "o" at bounding box center [395, 318] width 7 height 7
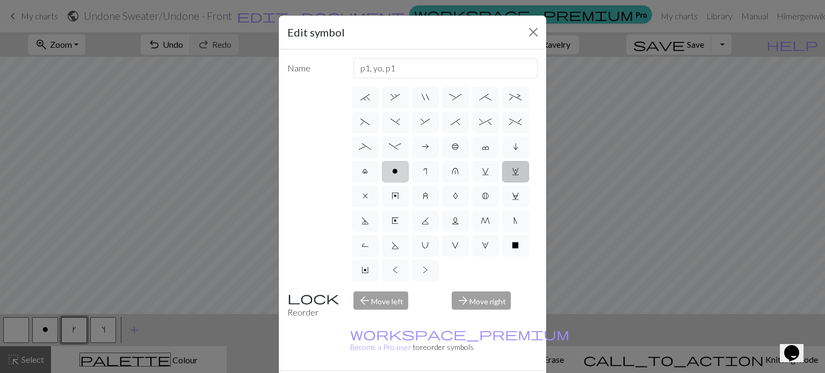
radio input "true"
type input "purl"
click at [412, 183] on label "r" at bounding box center [425, 171] width 27 height 21
click at [423, 315] on input "r" at bounding box center [426, 318] width 7 height 7
radio input "true"
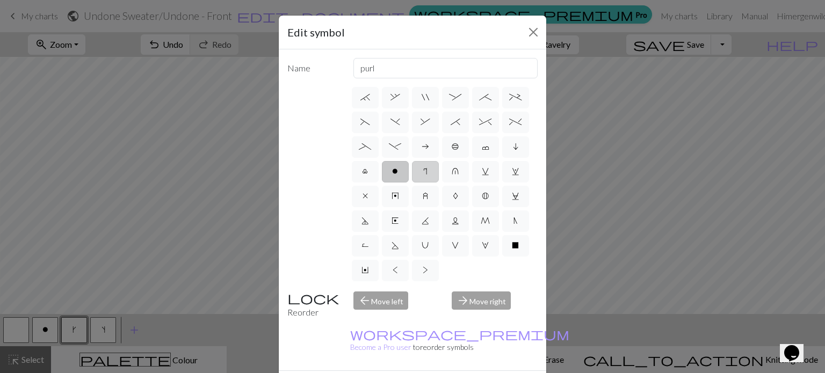
type input "knit by wrapping yarn over"
click at [442, 183] on label "u" at bounding box center [455, 171] width 27 height 21
click at [452, 315] on input "u" at bounding box center [455, 318] width 7 height 7
radio input "true"
type input "k1 in row below"
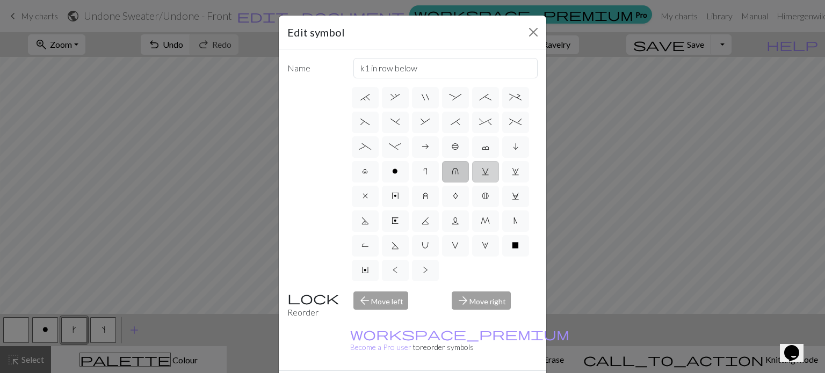
click at [482, 176] on span "v" at bounding box center [486, 171] width 8 height 9
click at [482, 315] on input "v" at bounding box center [485, 318] width 7 height 7
radio input "true"
type input "sl1 knitwise"
drag, startPoint x: 417, startPoint y: 212, endPoint x: 454, endPoint y: 215, distance: 36.6
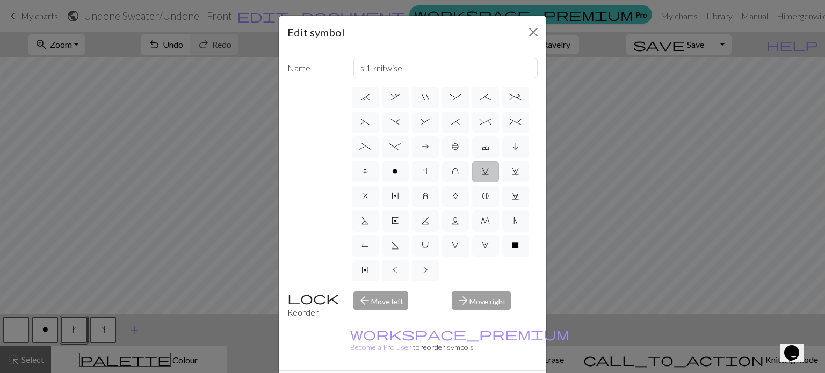
click at [442, 183] on label "u" at bounding box center [455, 171] width 27 height 21
click at [452, 315] on input "u" at bounding box center [455, 318] width 7 height 7
radio input "true"
type input "k1 in row below"
click at [512, 176] on span "w" at bounding box center [516, 171] width 8 height 9
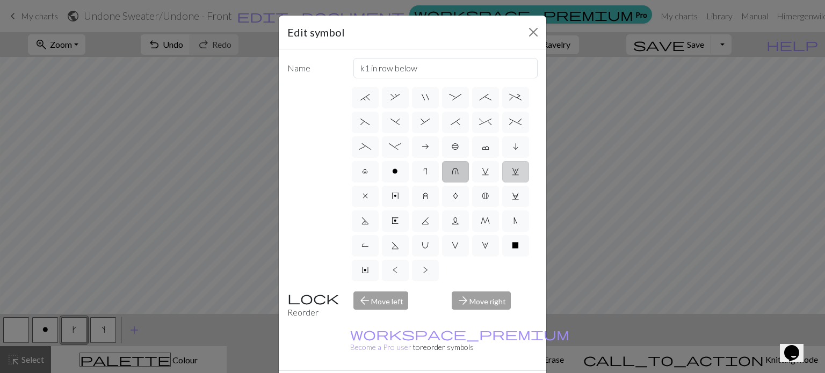
click at [512, 315] on input "w" at bounding box center [515, 318] width 7 height 7
radio input "true"
type input "p1, yo, p1"
click at [482, 200] on span "B" at bounding box center [485, 196] width 7 height 9
click at [482, 340] on input "B" at bounding box center [485, 343] width 7 height 7
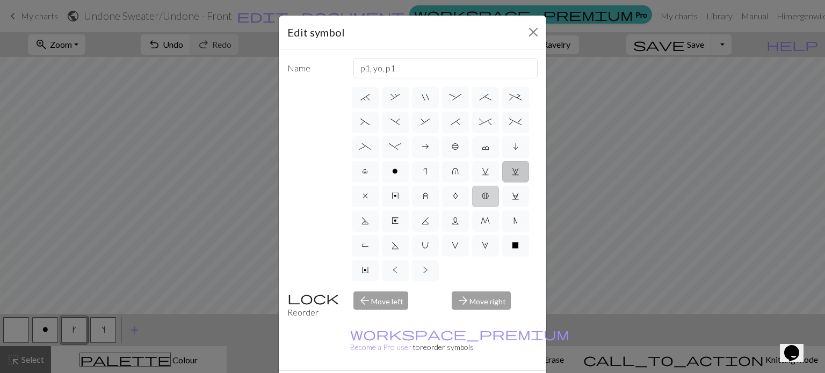
radio input "true"
type input "Bobble"
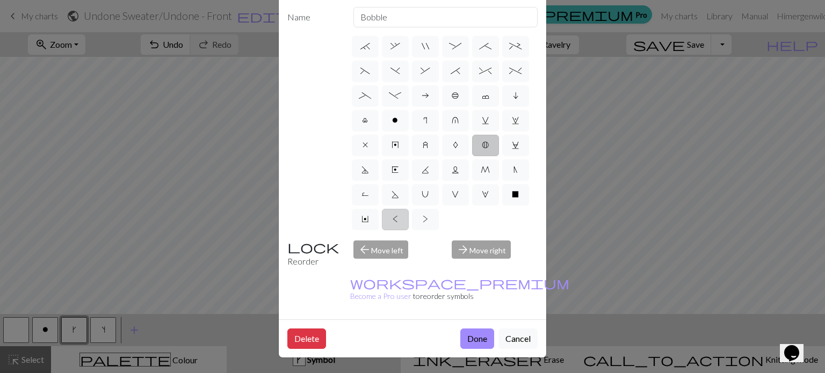
click at [409, 209] on label "<" at bounding box center [395, 219] width 27 height 21
click at [400, 363] on input "<" at bounding box center [396, 366] width 7 height 7
radio input "true"
type input "twisted knit"
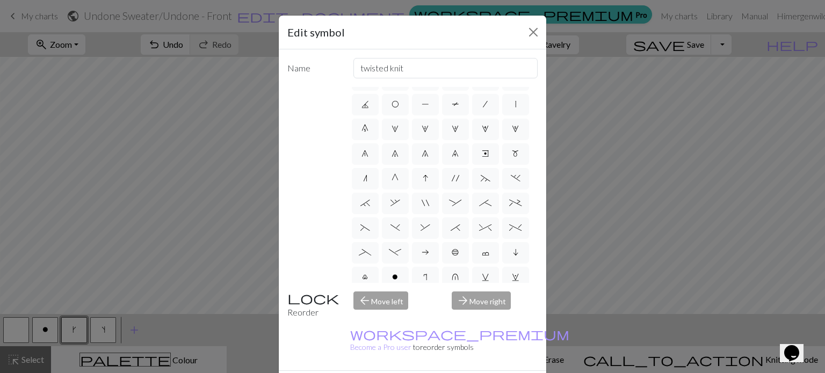
scroll to position [224, 0]
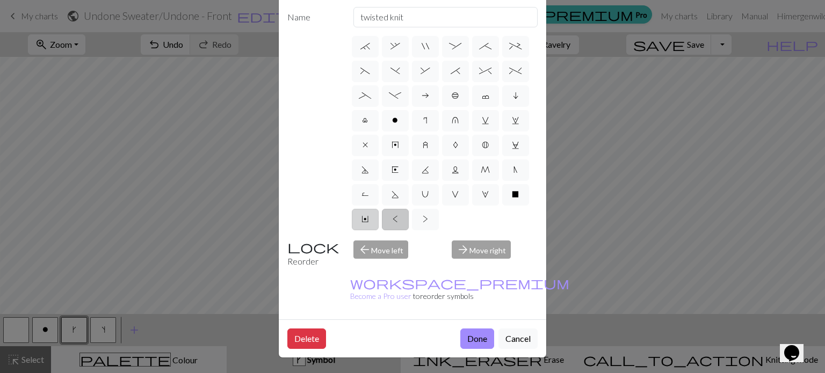
click at [369, 215] on span "Y" at bounding box center [365, 219] width 7 height 9
click at [369, 363] on input "Y" at bounding box center [365, 366] width 7 height 7
radio input "true"
type input "place bead"
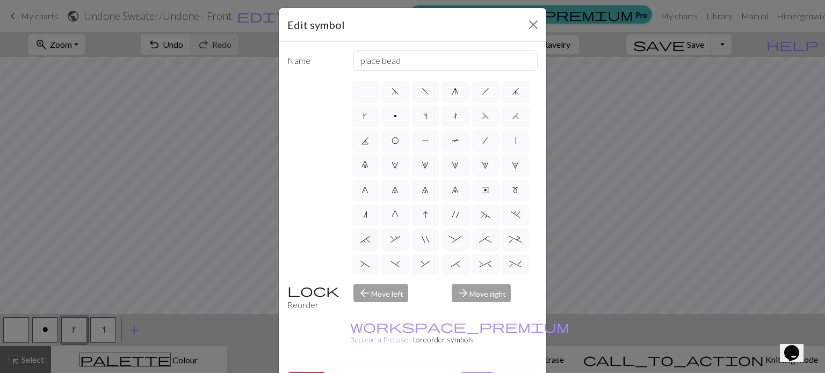
scroll to position [0, 0]
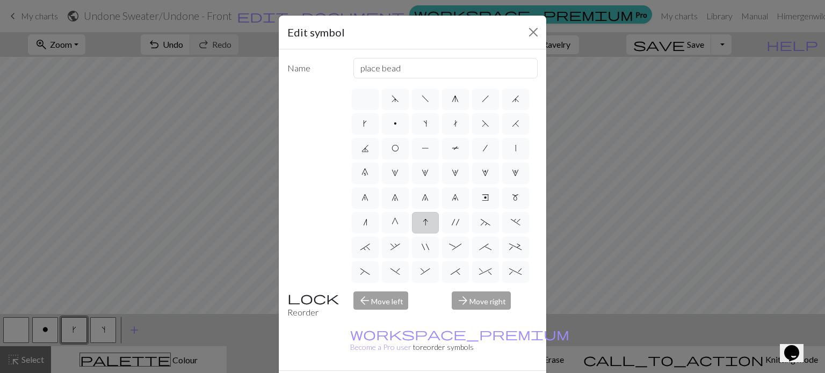
click at [422, 234] on label "I" at bounding box center [425, 222] width 27 height 21
click at [423, 223] on input "I" at bounding box center [426, 219] width 7 height 7
radio input "true"
type input "sk2p"
click at [452, 227] on span "'" at bounding box center [456, 222] width 8 height 9
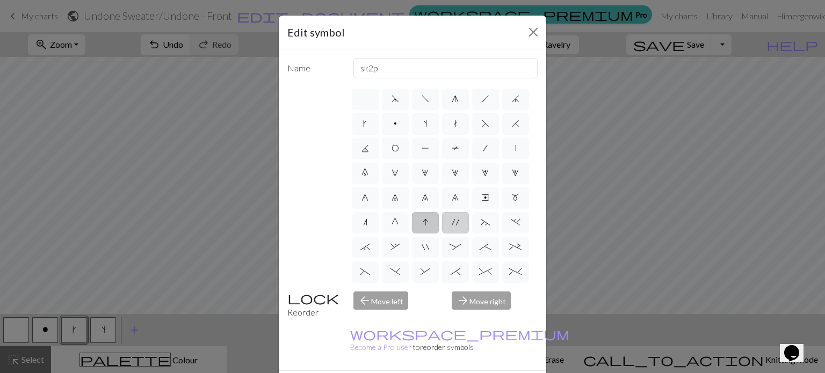
click at [452, 223] on input "'" at bounding box center [455, 219] width 7 height 7
radio input "true"
type input "cable extra"
click at [481, 227] on span "~" at bounding box center [486, 222] width 10 height 9
click at [481, 223] on input "~" at bounding box center [484, 219] width 7 height 7
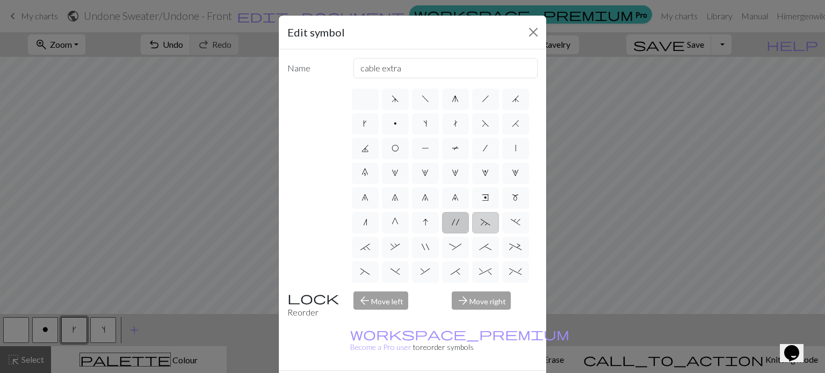
radio input "true"
type input "3+ stitch left twist"
click at [400, 234] on label "G" at bounding box center [395, 222] width 27 height 21
click at [399, 223] on input "G" at bounding box center [395, 219] width 7 height 7
radio input "true"
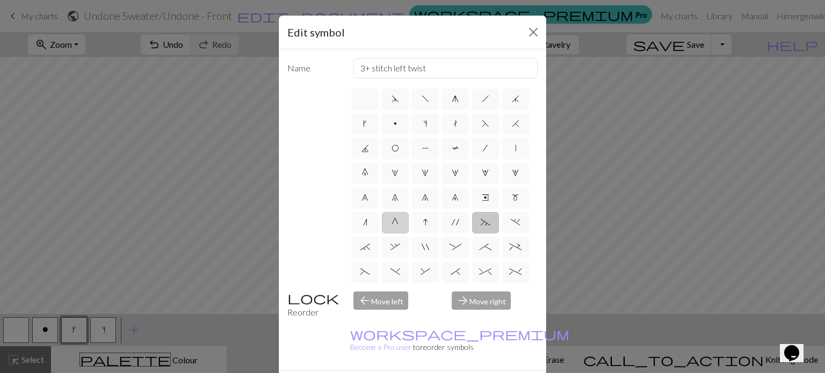
type input "psso"
click at [352, 234] on label "n" at bounding box center [365, 222] width 27 height 21
click at [363, 223] on input "n" at bounding box center [366, 219] width 7 height 7
radio input "true"
type input "k2tog"
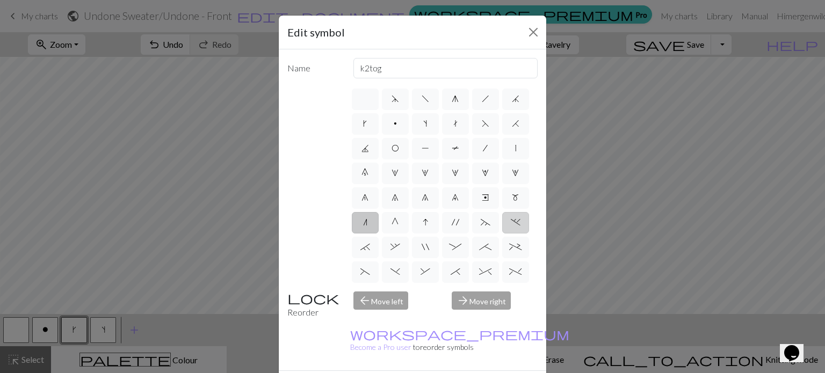
click at [511, 227] on span "." at bounding box center [516, 222] width 10 height 9
click at [511, 223] on input "." at bounding box center [514, 219] width 7 height 7
radio input "true"
type input "3+ stitch left twist"
click at [379, 258] on label "`" at bounding box center [365, 247] width 27 height 21
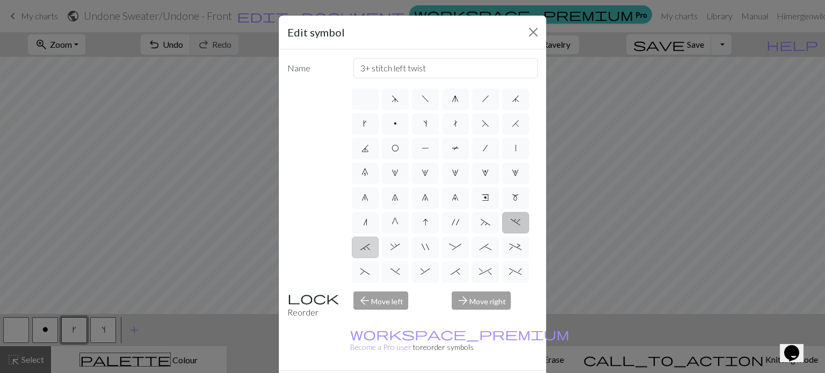
click at [368, 248] on input "`" at bounding box center [364, 244] width 7 height 7
radio input "true"
type input "3+ stitch right twist"
click at [409, 258] on label "," at bounding box center [395, 247] width 27 height 21
click at [398, 248] on input "," at bounding box center [394, 244] width 7 height 7
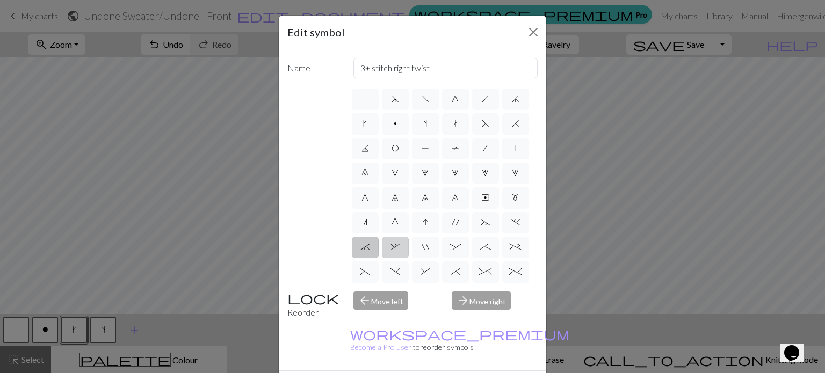
radio input "true"
click at [482, 202] on span "e" at bounding box center [485, 197] width 7 height 9
click at [482, 198] on input "e" at bounding box center [485, 194] width 7 height 7
radio input "true"
type input "Right end"
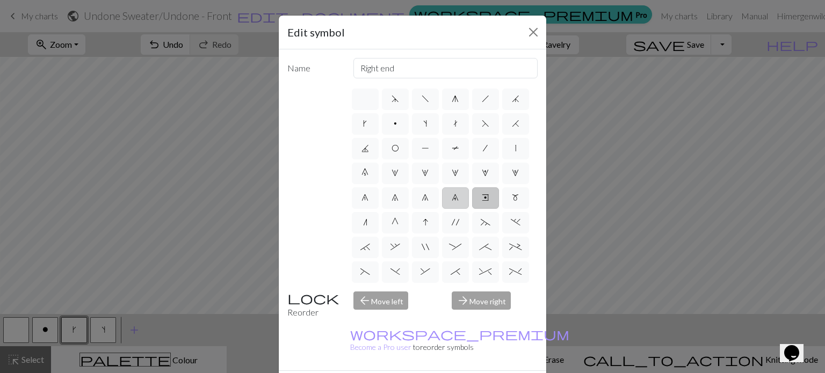
click at [452, 202] on span "9" at bounding box center [455, 197] width 7 height 9
click at [452, 198] on input "9" at bounding box center [455, 194] width 7 height 7
radio input "true"
type input "decrease 4"
click at [399, 171] on span "1" at bounding box center [395, 173] width 7 height 9
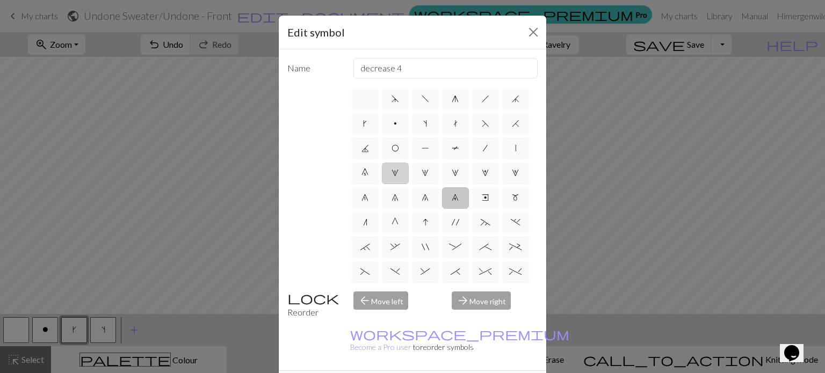
click at [399, 171] on input "1" at bounding box center [395, 170] width 7 height 7
radio input "true"
type input "increase 1"
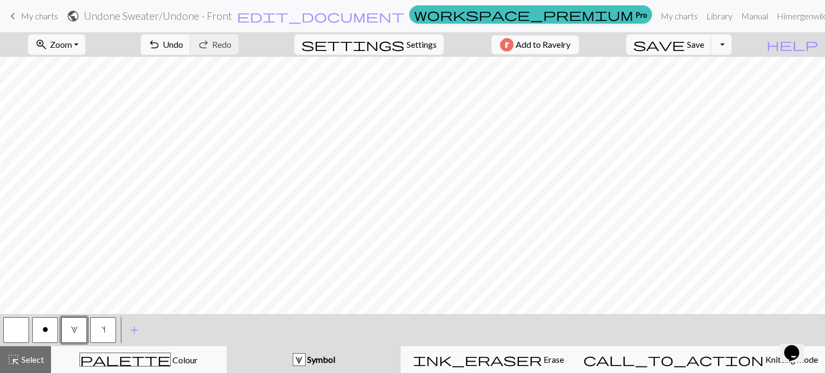
click at [106, 333] on button "s" at bounding box center [103, 331] width 26 height 26
click at [79, 334] on button "1" at bounding box center [74, 331] width 26 height 26
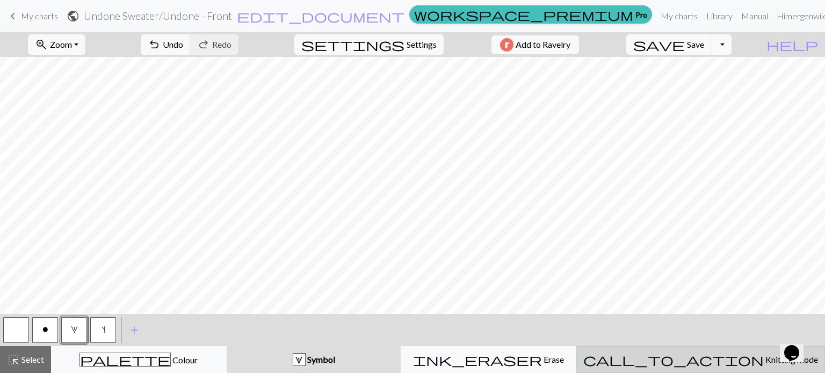
click at [764, 357] on span "Knitting mode" at bounding box center [791, 360] width 54 height 10
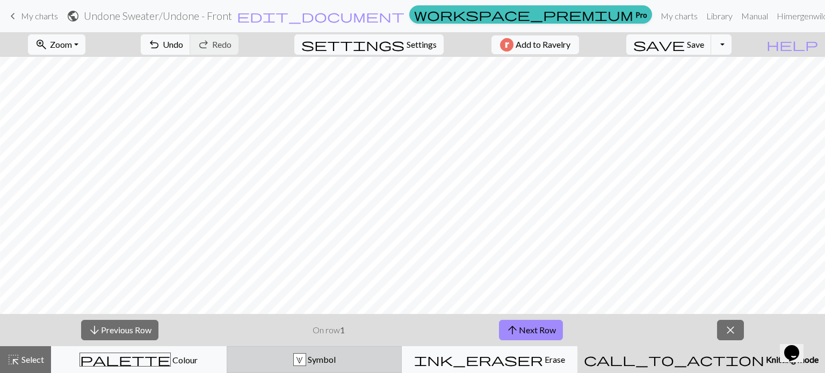
click at [336, 362] on span "Symbol" at bounding box center [321, 360] width 30 height 10
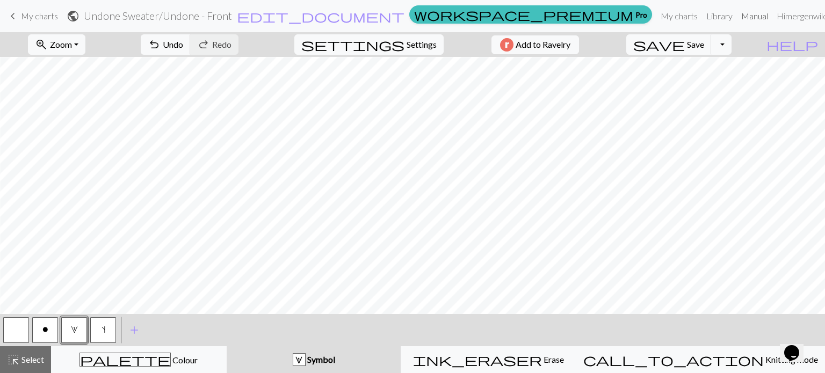
drag, startPoint x: 722, startPoint y: 12, endPoint x: 505, endPoint y: 45, distance: 219.6
click at [737, 12] on link "Manual" at bounding box center [754, 15] width 35 height 21
drag, startPoint x: 745, startPoint y: 315, endPoint x: 601, endPoint y: 313, distance: 143.5
click at [601, 313] on div "zoom_in Zoom Zoom Fit all Fit width Fit height 50% 100% 150% 200% undo Undo Und…" at bounding box center [412, 202] width 825 height 341
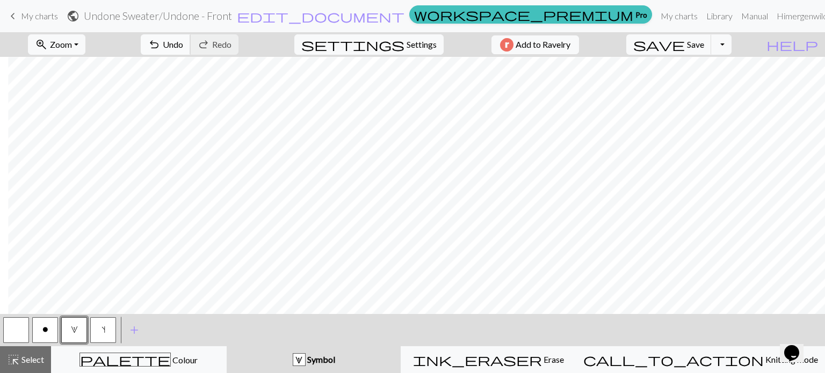
click at [183, 44] on span "Undo" at bounding box center [173, 44] width 20 height 10
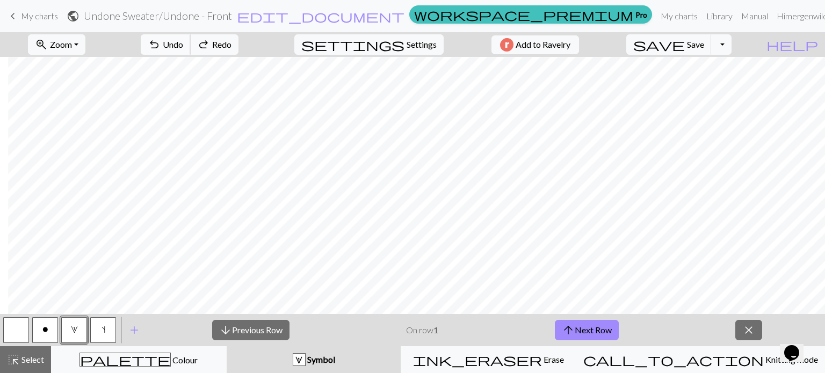
click at [183, 44] on span "Undo" at bounding box center [173, 44] width 20 height 10
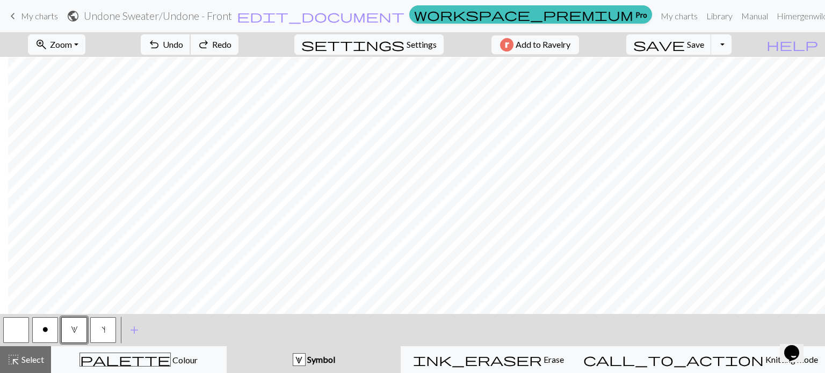
click at [183, 47] on span "Undo" at bounding box center [173, 44] width 20 height 10
click at [183, 46] on span "Undo" at bounding box center [173, 44] width 20 height 10
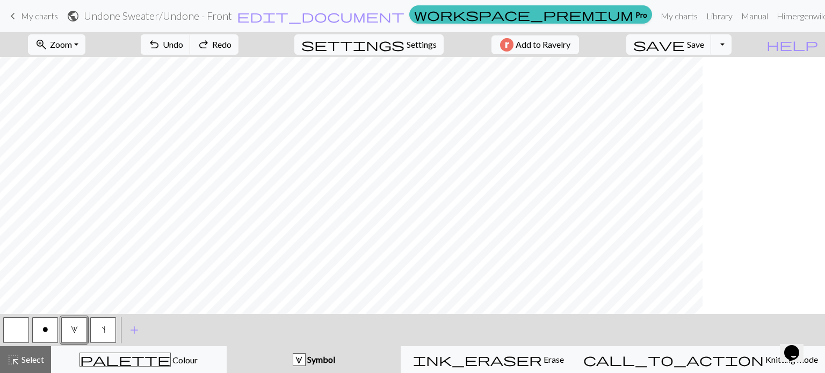
scroll to position [1507, 0]
click at [183, 42] on span "Undo" at bounding box center [173, 44] width 20 height 10
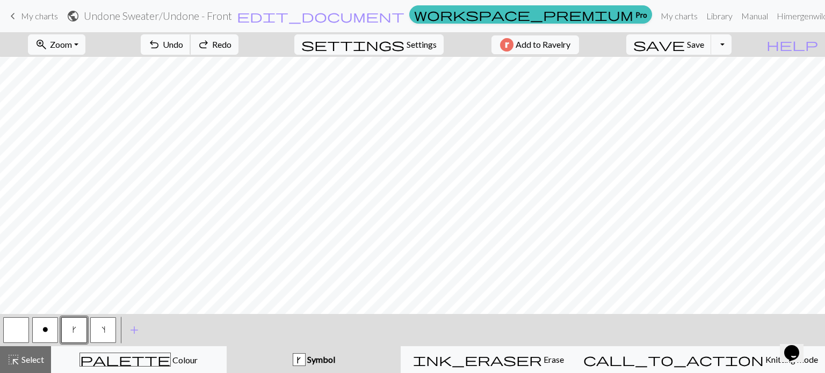
click at [183, 42] on span "Undo" at bounding box center [173, 44] width 20 height 10
click at [62, 328] on button "k" at bounding box center [74, 331] width 26 height 26
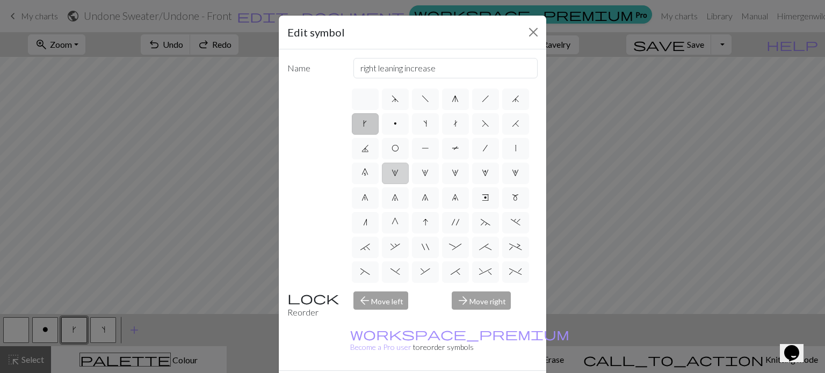
click at [399, 174] on span "1" at bounding box center [395, 173] width 7 height 9
click at [399, 174] on input "1" at bounding box center [395, 170] width 7 height 7
radio input "true"
type input "increase 1"
click at [532, 29] on button "Close" at bounding box center [533, 32] width 17 height 17
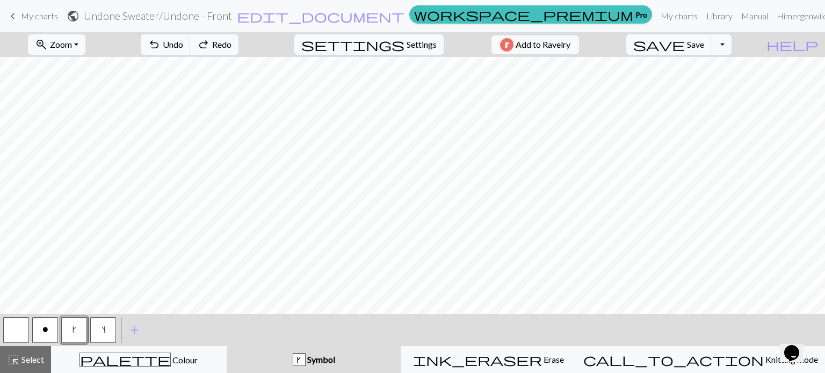
click at [80, 329] on button "k" at bounding box center [74, 331] width 26 height 26
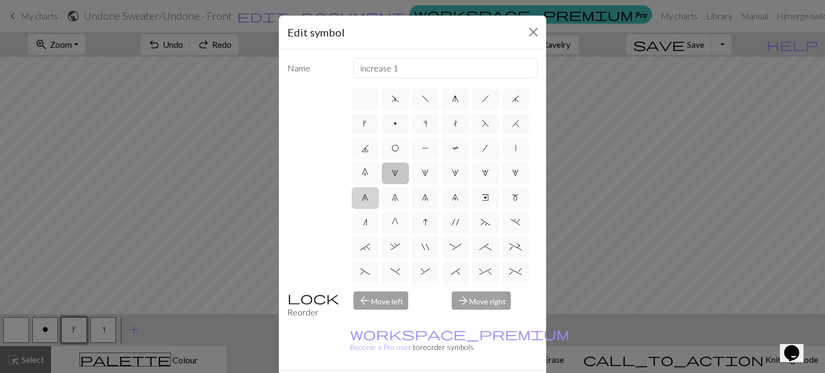
click at [379, 199] on label "6" at bounding box center [365, 198] width 27 height 21
click at [369, 198] on input "6" at bounding box center [365, 194] width 7 height 7
radio input "true"
type input "decrease 1"
click at [409, 182] on label "1" at bounding box center [395, 173] width 27 height 21
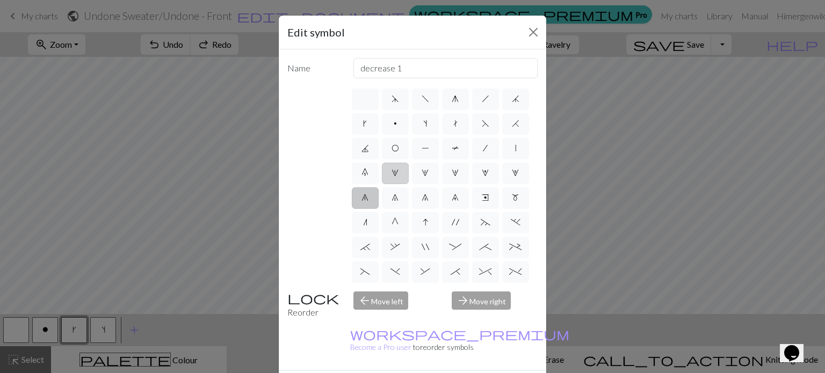
click at [399, 174] on input "1" at bounding box center [395, 170] width 7 height 7
radio input "true"
type input "increase 1"
click at [529, 38] on button "Close" at bounding box center [533, 32] width 17 height 17
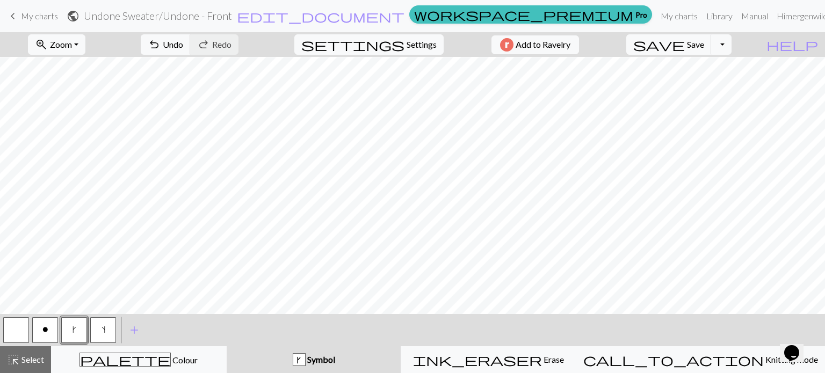
click at [67, 339] on button "k" at bounding box center [74, 331] width 26 height 26
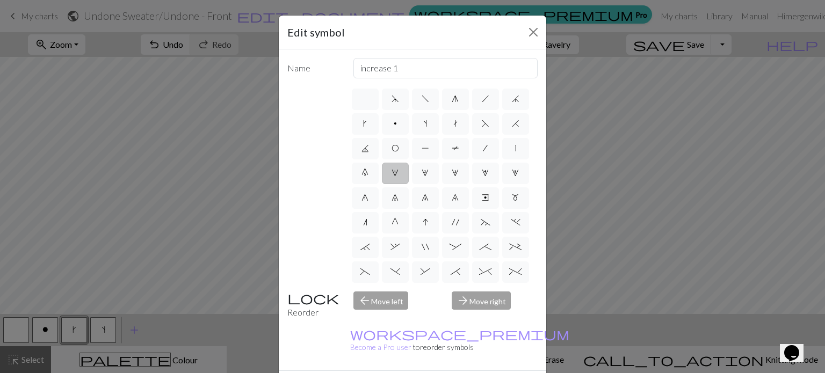
click at [399, 174] on span "1" at bounding box center [395, 173] width 7 height 9
click at [399, 174] on input "1" at bounding box center [395, 170] width 7 height 7
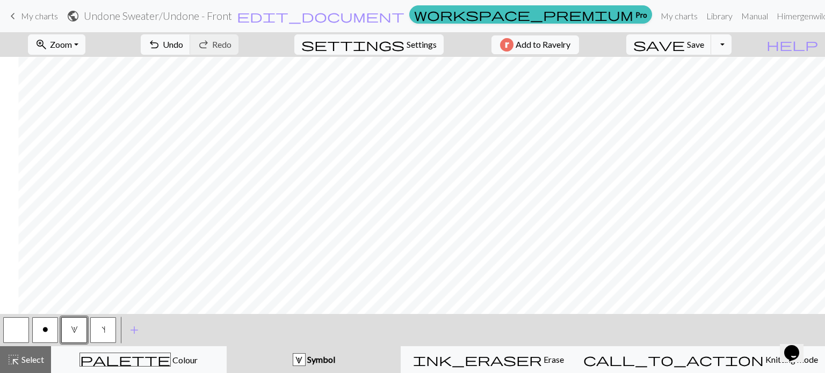
scroll to position [1507, 614]
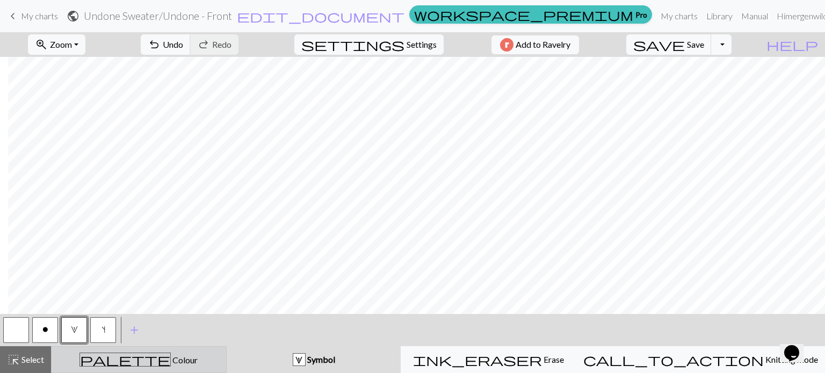
click at [197, 358] on div "palette Colour Colour" at bounding box center [139, 360] width 162 height 14
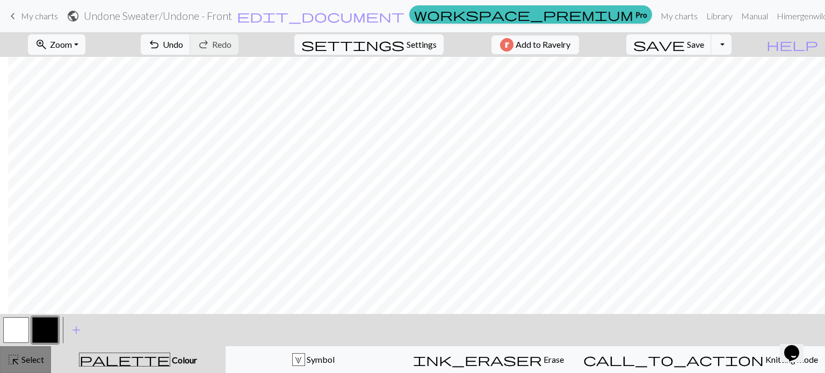
click at [37, 356] on span "Select" at bounding box center [32, 360] width 24 height 10
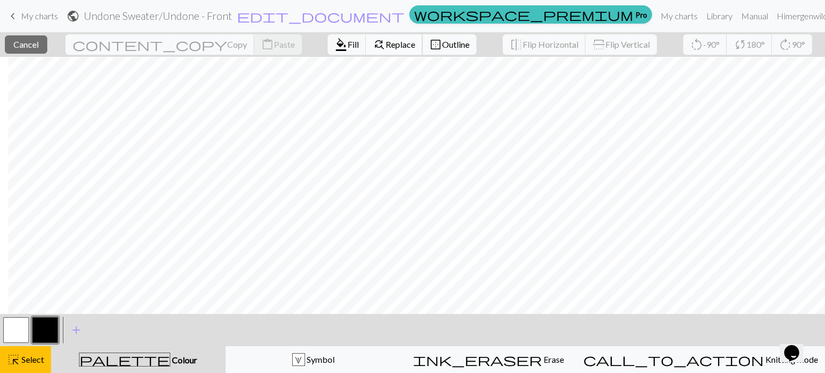
click at [386, 45] on span "Replace" at bounding box center [401, 44] width 30 height 10
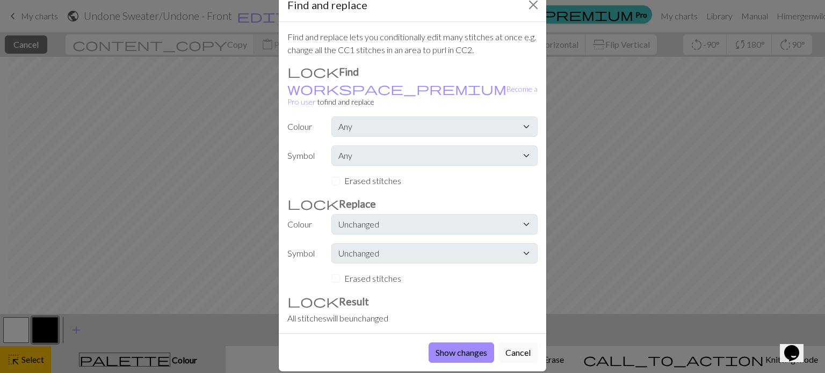
scroll to position [28, 0]
click at [513, 342] on button "Cancel" at bounding box center [518, 352] width 39 height 20
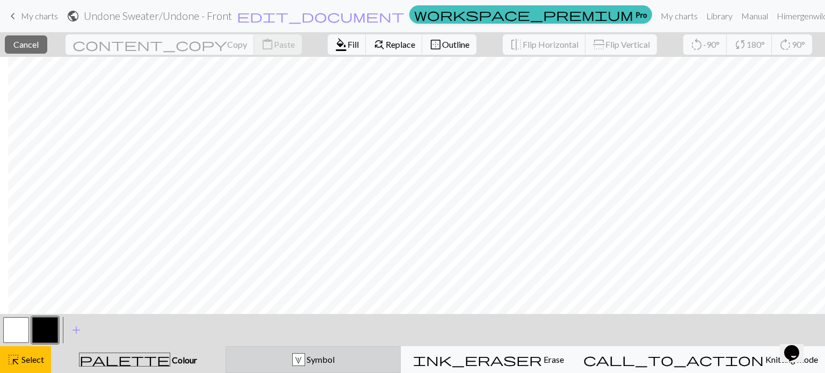
click at [335, 363] on span "Symbol" at bounding box center [320, 360] width 30 height 10
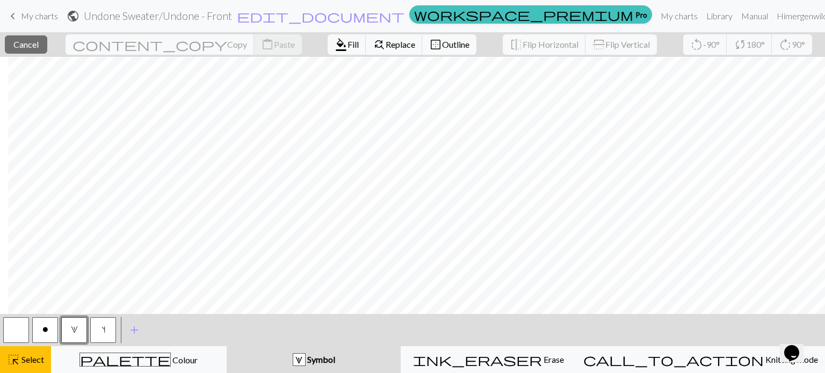
drag, startPoint x: 21, startPoint y: 330, endPoint x: 30, endPoint y: 308, distance: 24.2
click at [21, 330] on button "button" at bounding box center [16, 331] width 26 height 26
click at [442, 47] on span "Outline" at bounding box center [455, 44] width 27 height 10
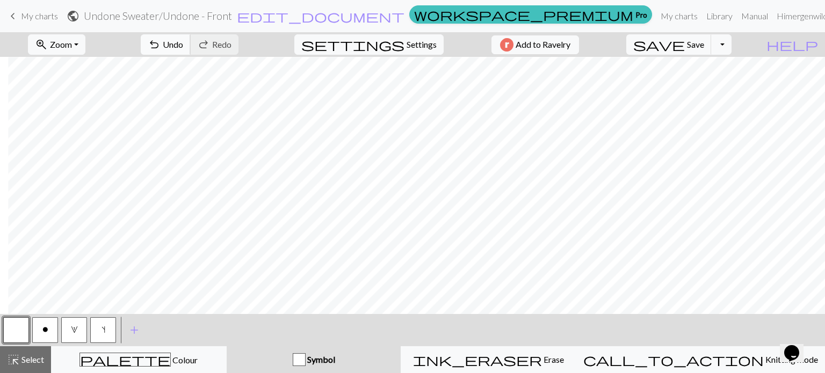
click at [183, 47] on span "Undo" at bounding box center [173, 44] width 20 height 10
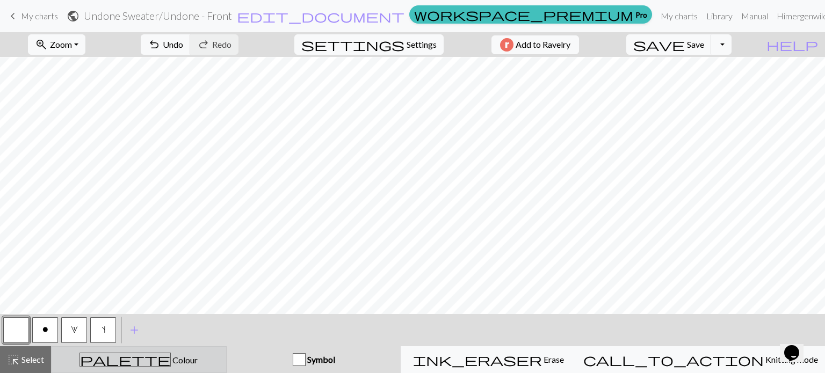
drag, startPoint x: 189, startPoint y: 363, endPoint x: 181, endPoint y: 351, distance: 14.6
click at [188, 363] on div "palette Colour Colour" at bounding box center [139, 360] width 162 height 14
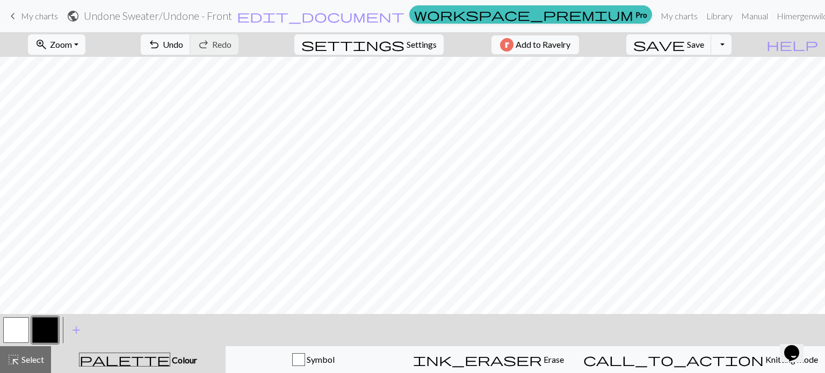
click at [46, 331] on button "button" at bounding box center [45, 331] width 26 height 26
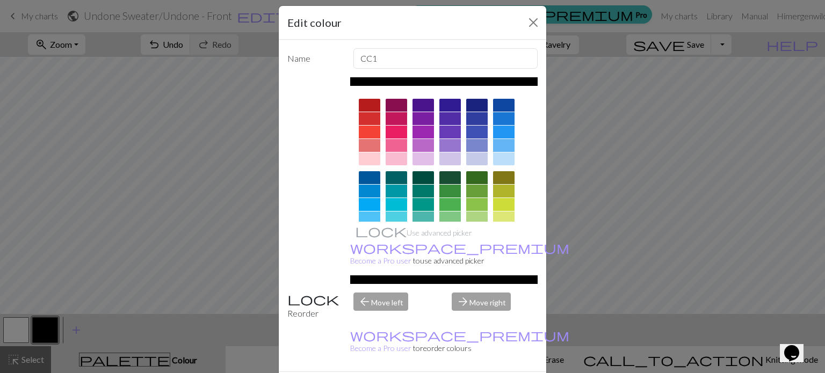
scroll to position [26, 0]
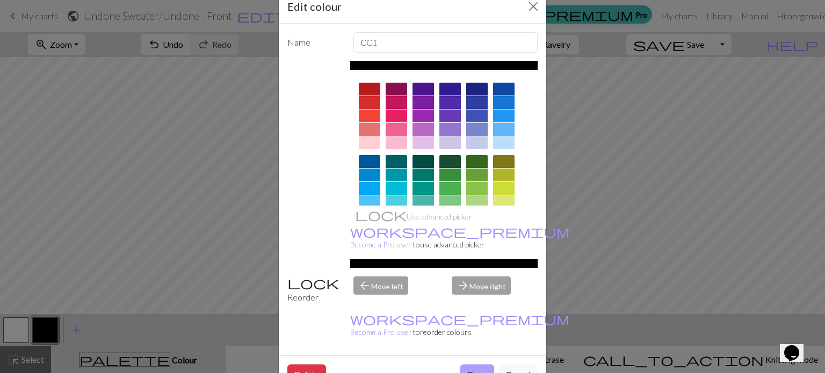
click at [471, 365] on button "Done" at bounding box center [478, 375] width 34 height 20
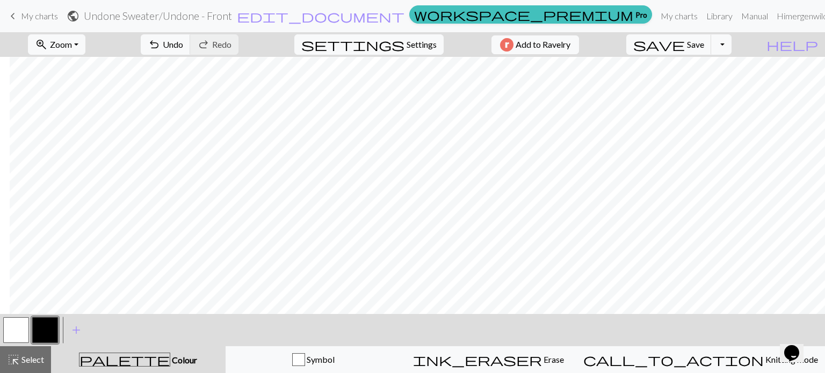
scroll to position [1454, 191]
click at [183, 49] on span "Undo" at bounding box center [173, 44] width 20 height 10
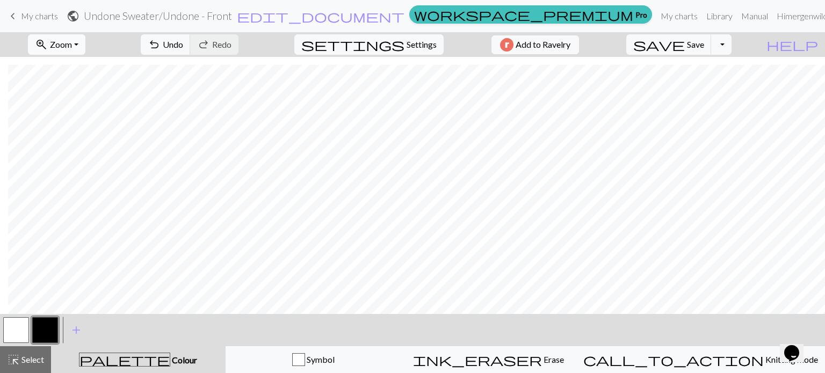
scroll to position [1497, 614]
click at [85, 50] on button "zoom_in Zoom Zoom" at bounding box center [56, 44] width 57 height 20
click at [69, 143] on button "100%" at bounding box center [70, 146] width 85 height 17
click at [85, 46] on button "zoom_in Zoom Zoom" at bounding box center [56, 44] width 57 height 20
click at [73, 127] on button "50%" at bounding box center [70, 128] width 85 height 17
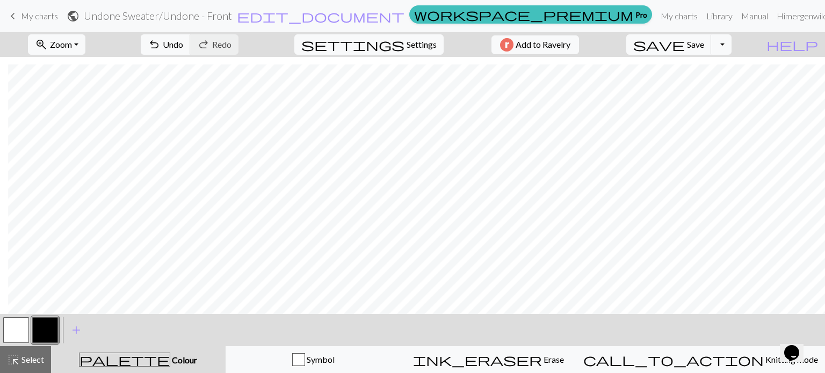
scroll to position [664, 8]
click at [183, 47] on span "Undo" at bounding box center [173, 44] width 20 height 10
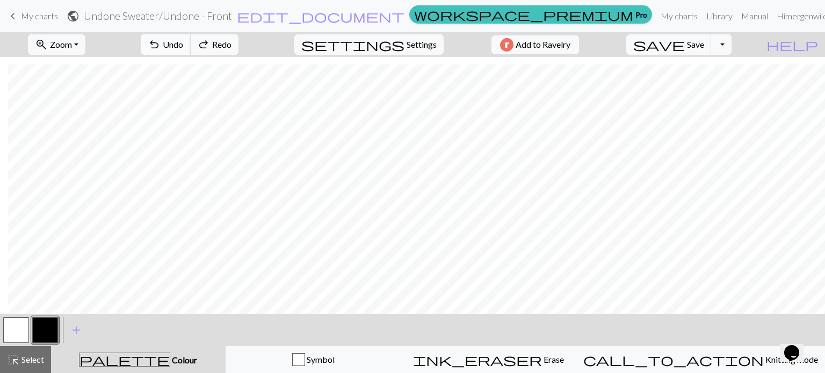
click at [183, 47] on span "Undo" at bounding box center [173, 44] width 20 height 10
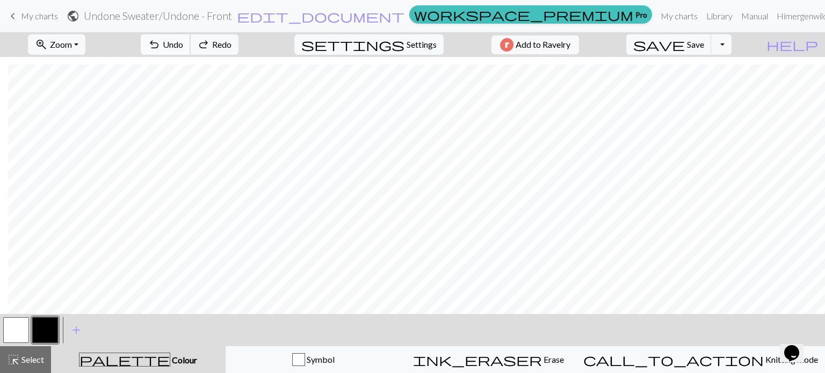
click at [183, 47] on span "Undo" at bounding box center [173, 44] width 20 height 10
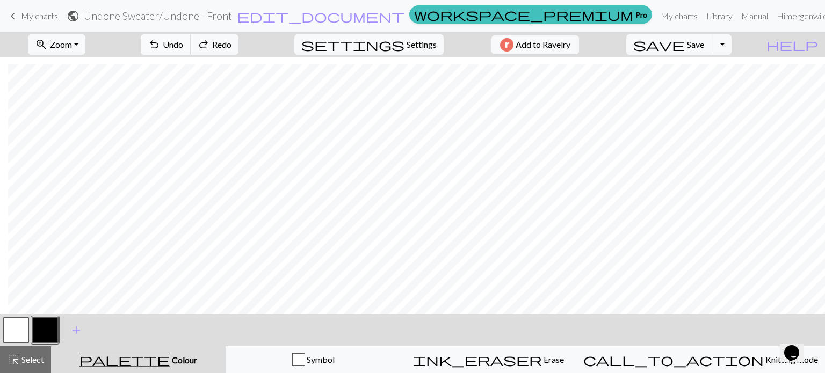
click at [183, 47] on span "Undo" at bounding box center [173, 44] width 20 height 10
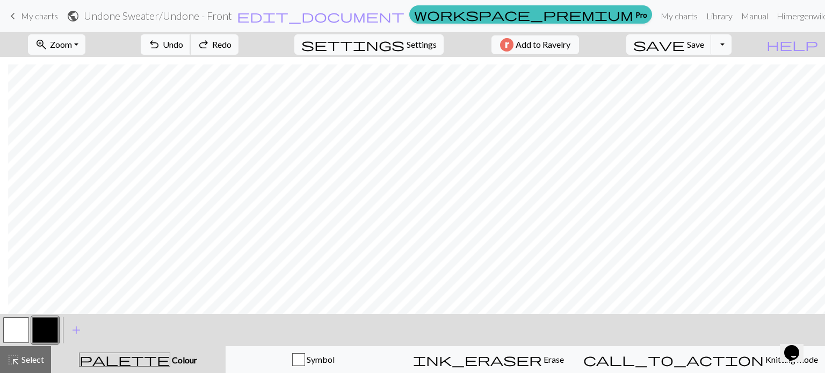
click at [183, 47] on span "Undo" at bounding box center [173, 44] width 20 height 10
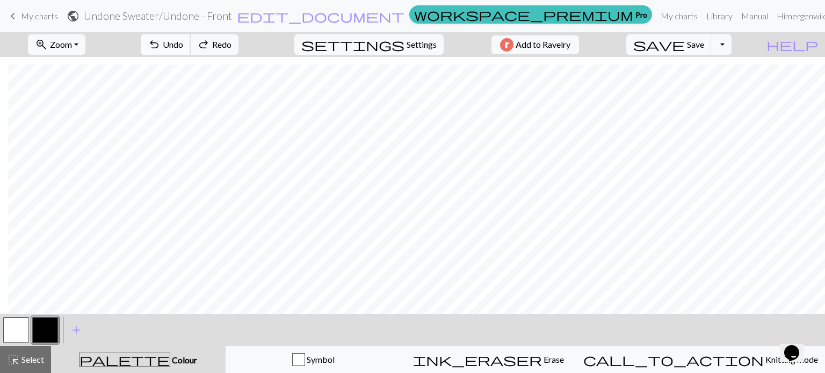
click at [183, 47] on span "Undo" at bounding box center [173, 44] width 20 height 10
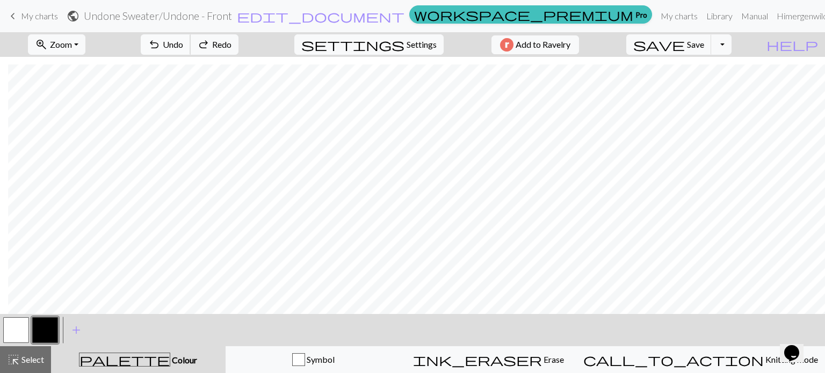
click at [183, 47] on span "Undo" at bounding box center [173, 44] width 20 height 10
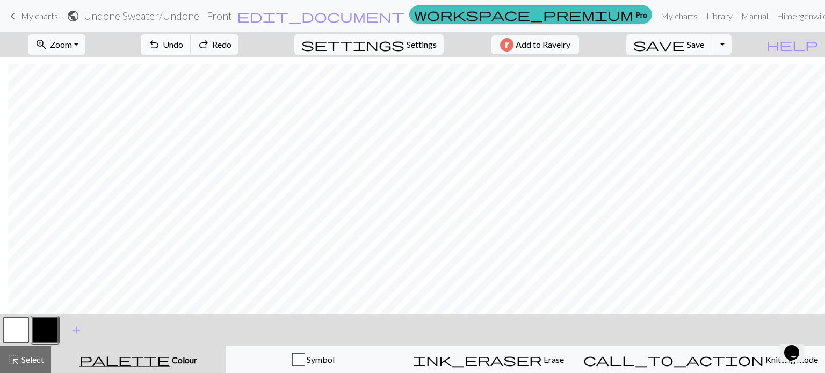
click at [183, 47] on span "Undo" at bounding box center [173, 44] width 20 height 10
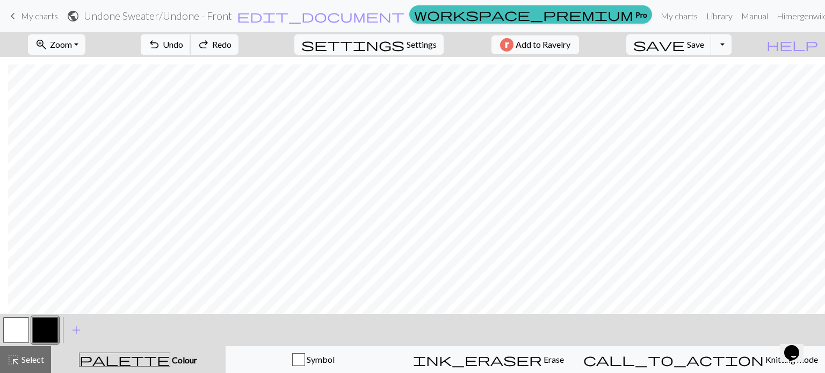
click at [183, 47] on span "Undo" at bounding box center [173, 44] width 20 height 10
click at [183, 48] on span "Undo" at bounding box center [173, 44] width 20 height 10
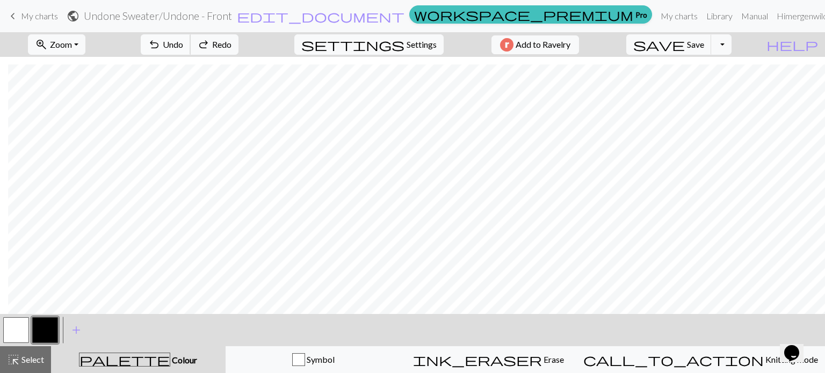
click at [183, 48] on span "Undo" at bounding box center [173, 44] width 20 height 10
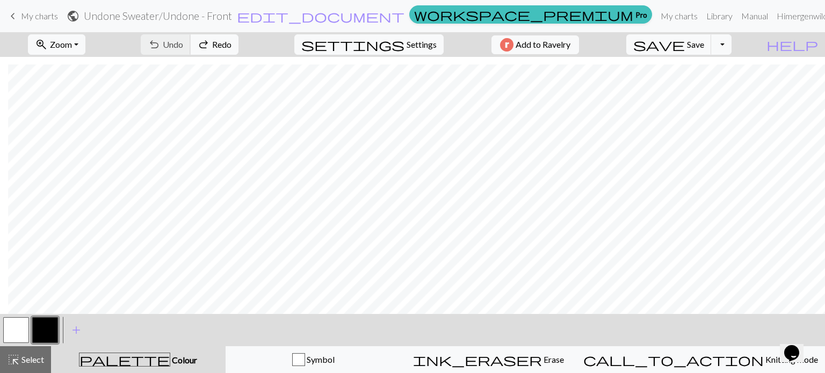
click at [222, 48] on div "undo Undo Undo redo Redo Redo" at bounding box center [190, 44] width 114 height 25
click at [221, 48] on div "undo Undo Undo redo Redo Redo" at bounding box center [190, 44] width 114 height 25
click at [208, 48] on div "undo Undo Undo redo Redo Redo" at bounding box center [190, 44] width 114 height 25
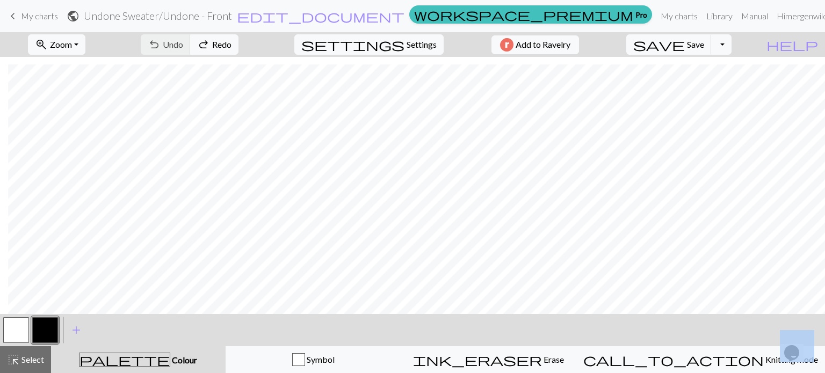
click at [19, 329] on button "button" at bounding box center [16, 331] width 26 height 26
click at [732, 47] on button "Toggle Dropdown" at bounding box center [721, 44] width 20 height 20
click at [716, 86] on button "save_alt Download" at bounding box center [643, 85] width 177 height 17
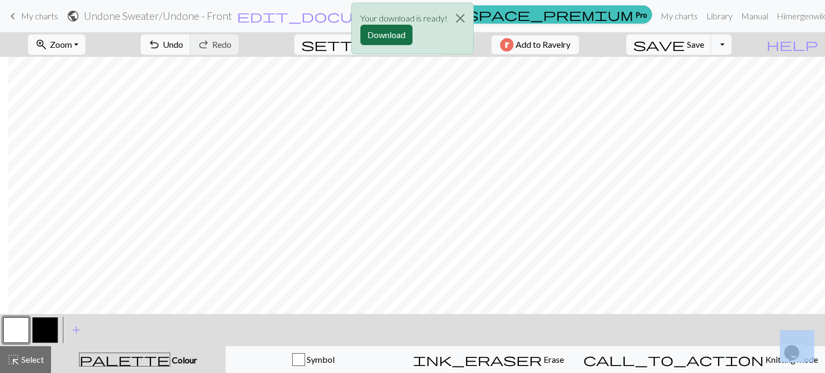
click at [387, 32] on button "Download" at bounding box center [387, 35] width 52 height 20
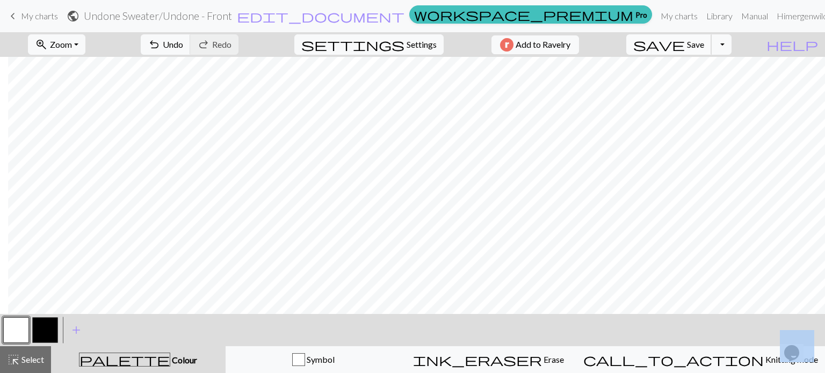
click at [704, 45] on span "Save" at bounding box center [695, 44] width 17 height 10
click at [685, 49] on span "save" at bounding box center [660, 44] width 52 height 15
click at [732, 49] on button "Toggle Dropdown" at bounding box center [721, 44] width 20 height 20
